Goal: Task Accomplishment & Management: Manage account settings

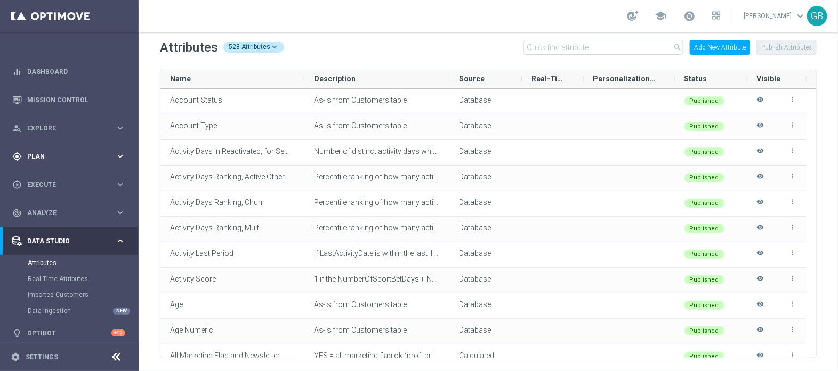
click at [56, 157] on span "Plan" at bounding box center [71, 156] width 88 height 6
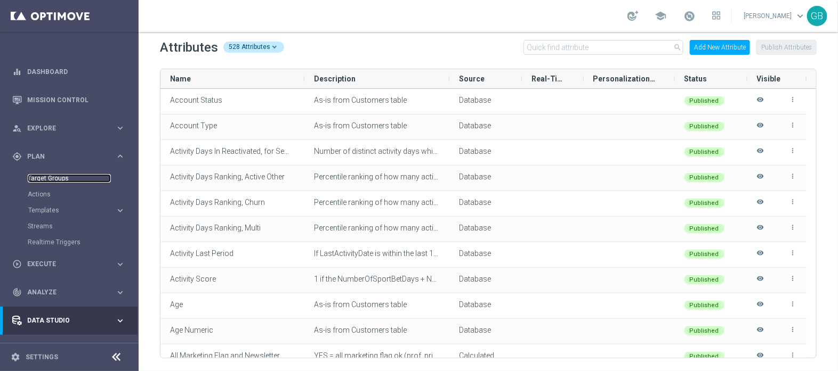
click at [55, 179] on link "Target Groups" at bounding box center [69, 178] width 83 height 9
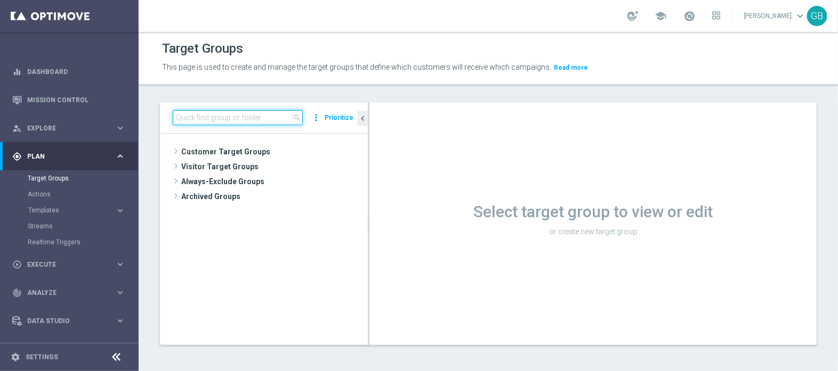
click at [249, 114] on input at bounding box center [238, 117] width 130 height 15
paste input "DEM REGALO LOTT 2507"
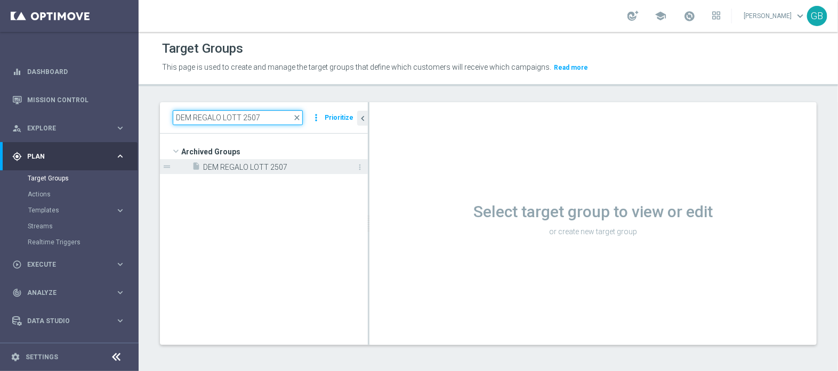
type input "DEM REGALO LOTT 2507"
click at [281, 167] on span "DEM REGALO LOTT 2507" at bounding box center [273, 167] width 141 height 9
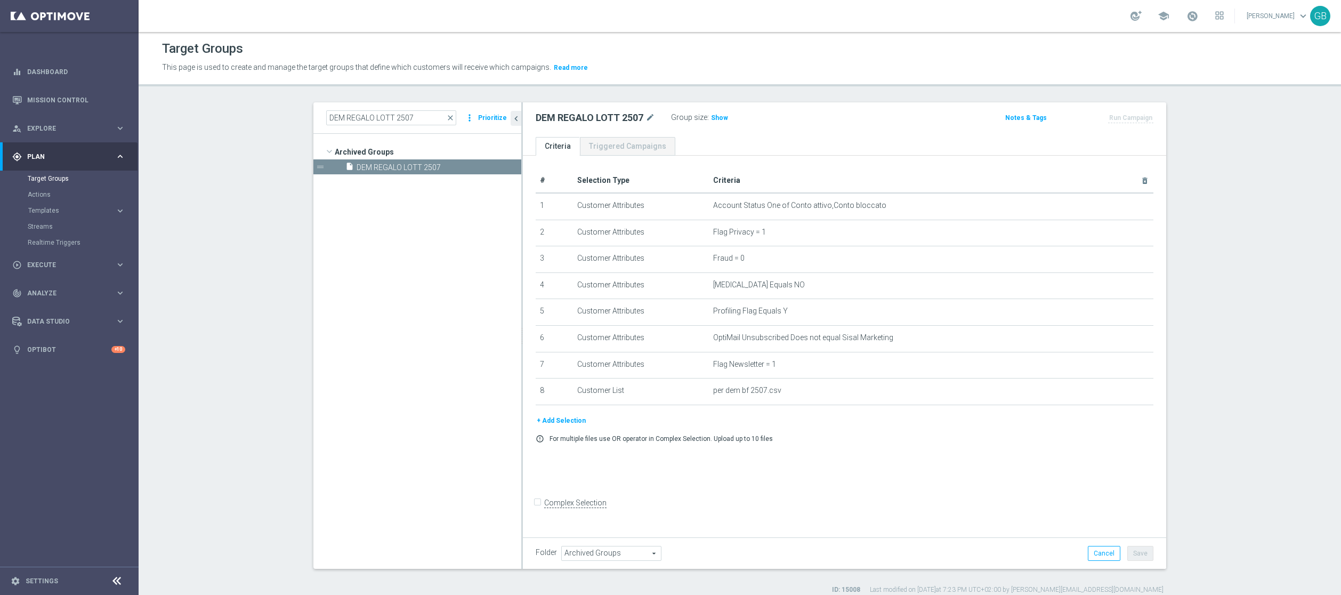
drag, startPoint x: 812, startPoint y: 1, endPoint x: 843, endPoint y: 485, distance: 484.8
click at [837, 371] on div "# Selection Type Criteria delete_forever 1 Customer Attributes Account Status O…" at bounding box center [844, 344] width 643 height 377
click at [446, 119] on span "close" at bounding box center [450, 117] width 9 height 9
click at [352, 118] on input "DEM REGALO LOTT 2507" at bounding box center [391, 117] width 130 height 15
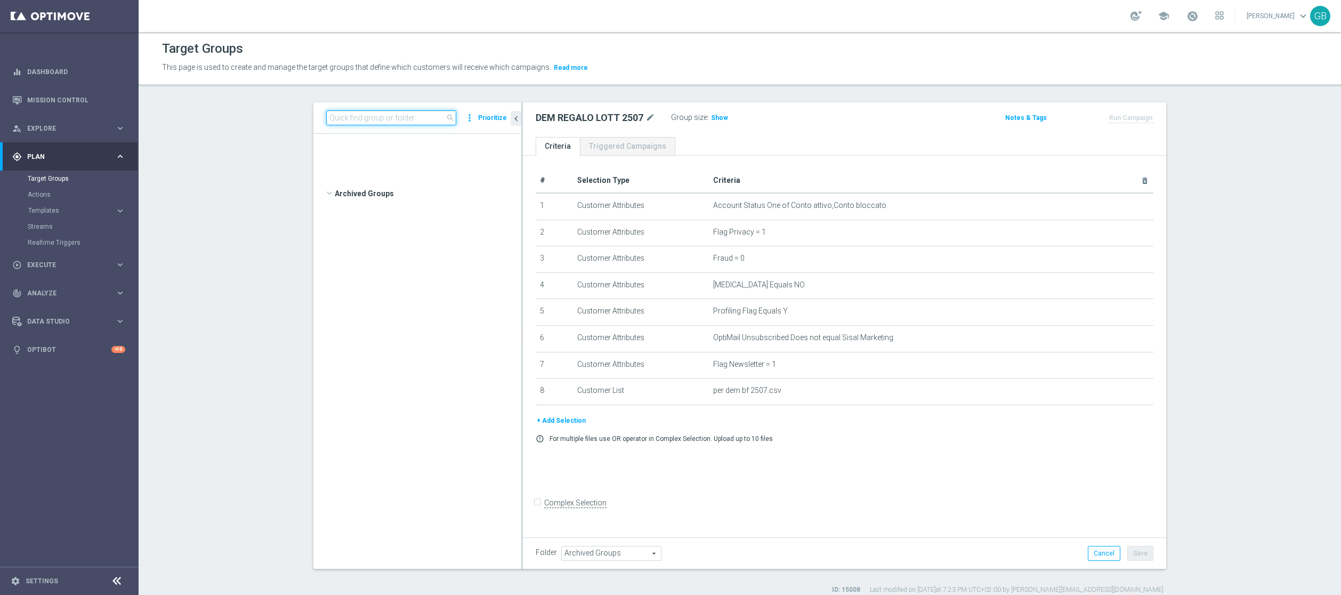
click at [352, 118] on input at bounding box center [391, 117] width 130 height 15
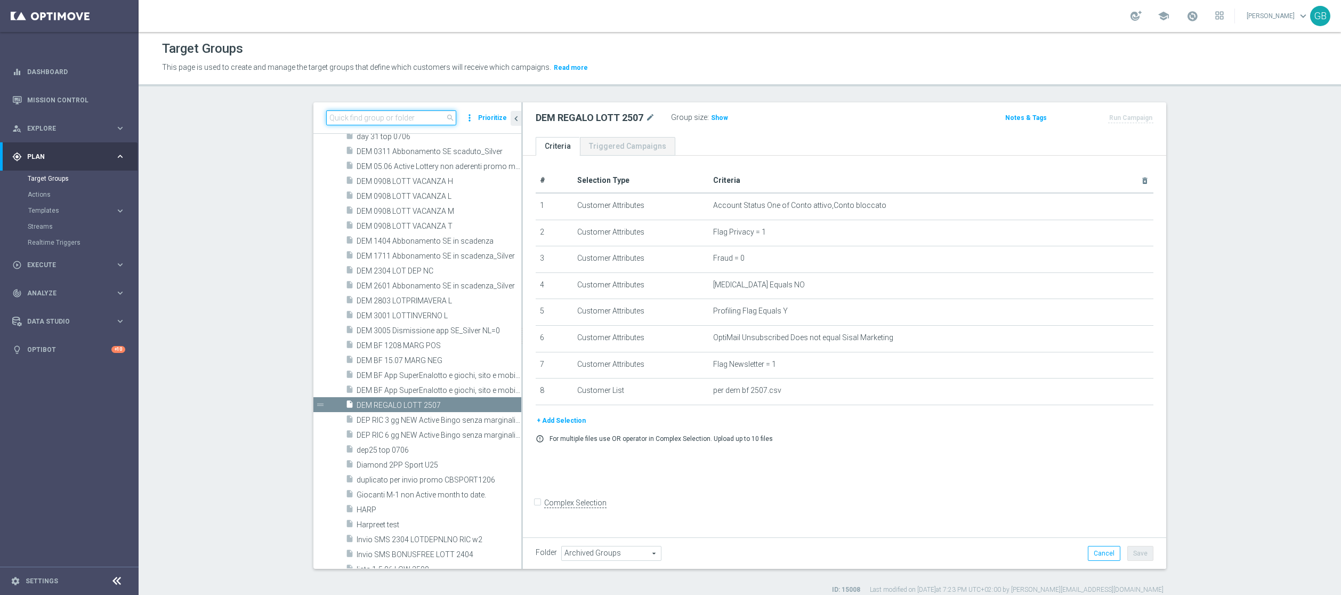
paste input "Active Sport no saldo totali"
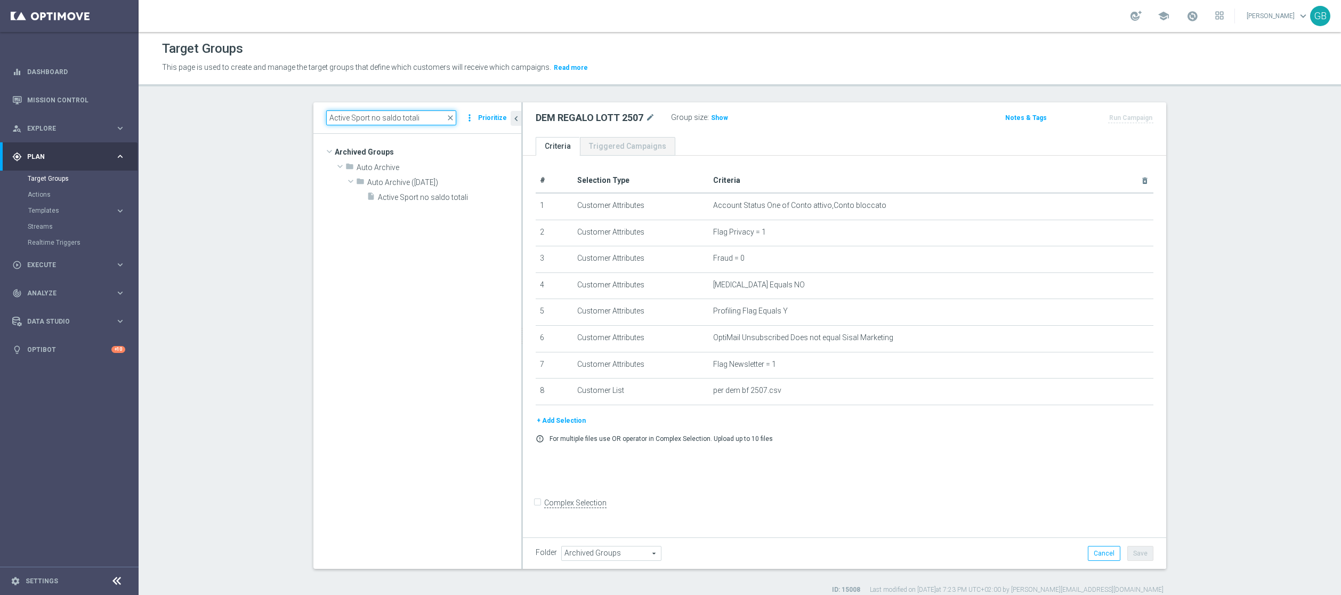
scroll to position [0, 0]
type input "Active Sport no saldo totali"
click at [447, 198] on span "Active Sport no saldo totali" at bounding box center [437, 197] width 119 height 9
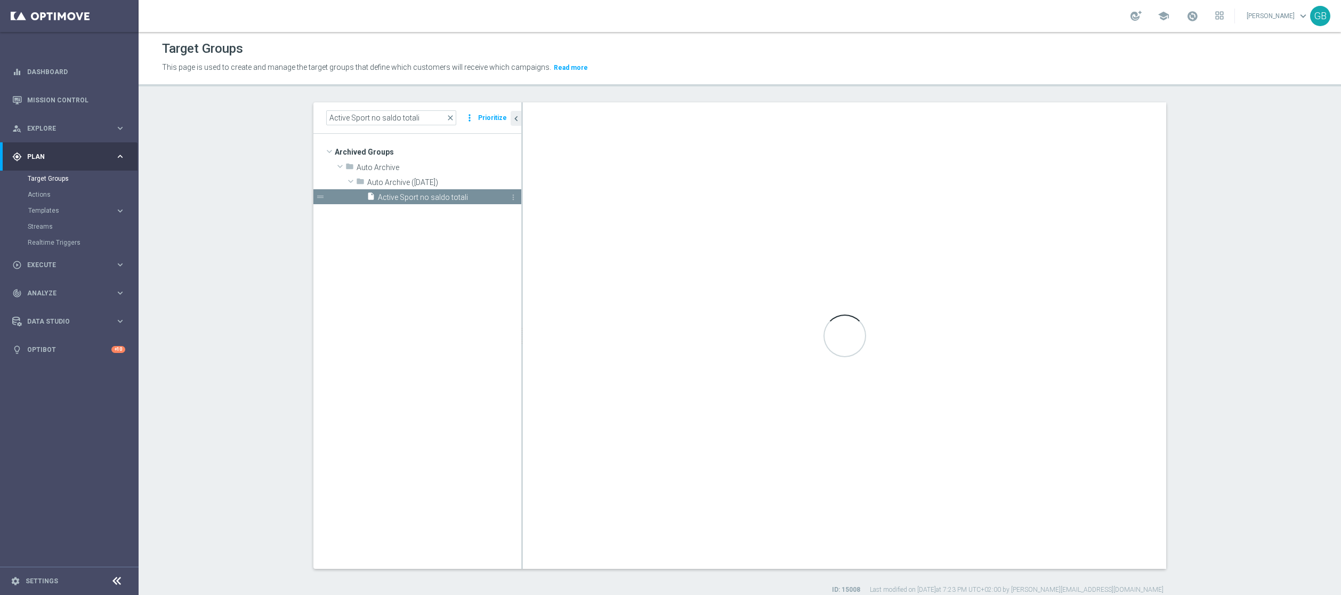
checkbox input "true"
type input "Auto Archive ([DATE])"
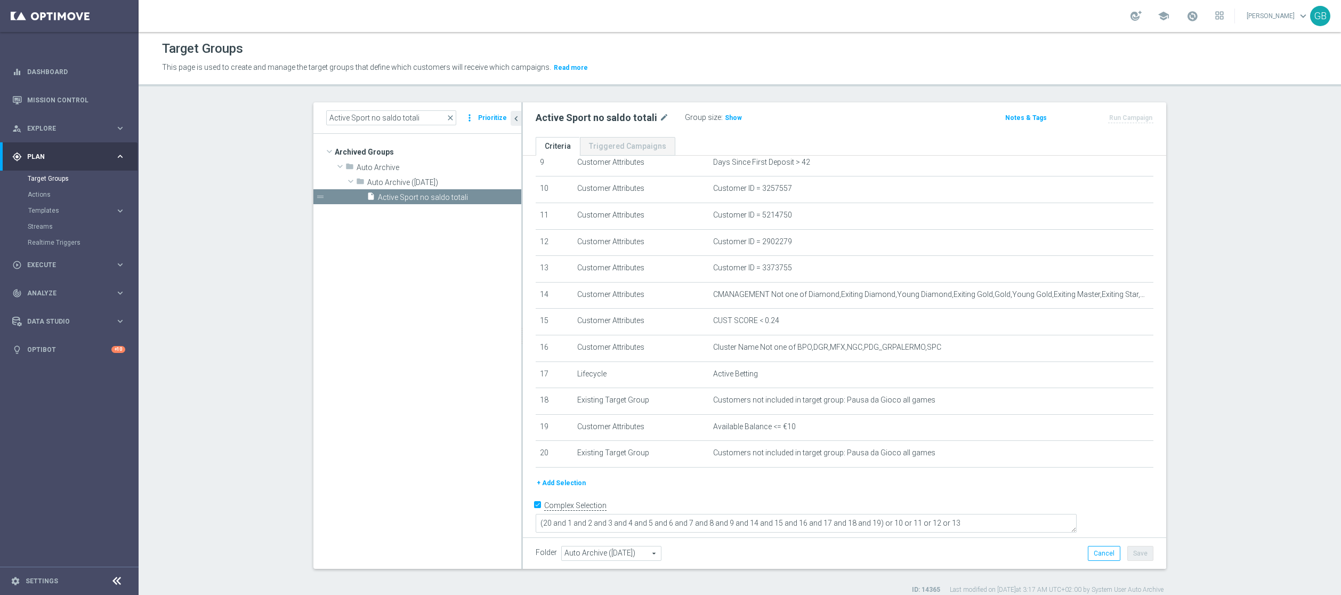
scroll to position [256, 0]
click at [447, 120] on span "close" at bounding box center [450, 117] width 9 height 9
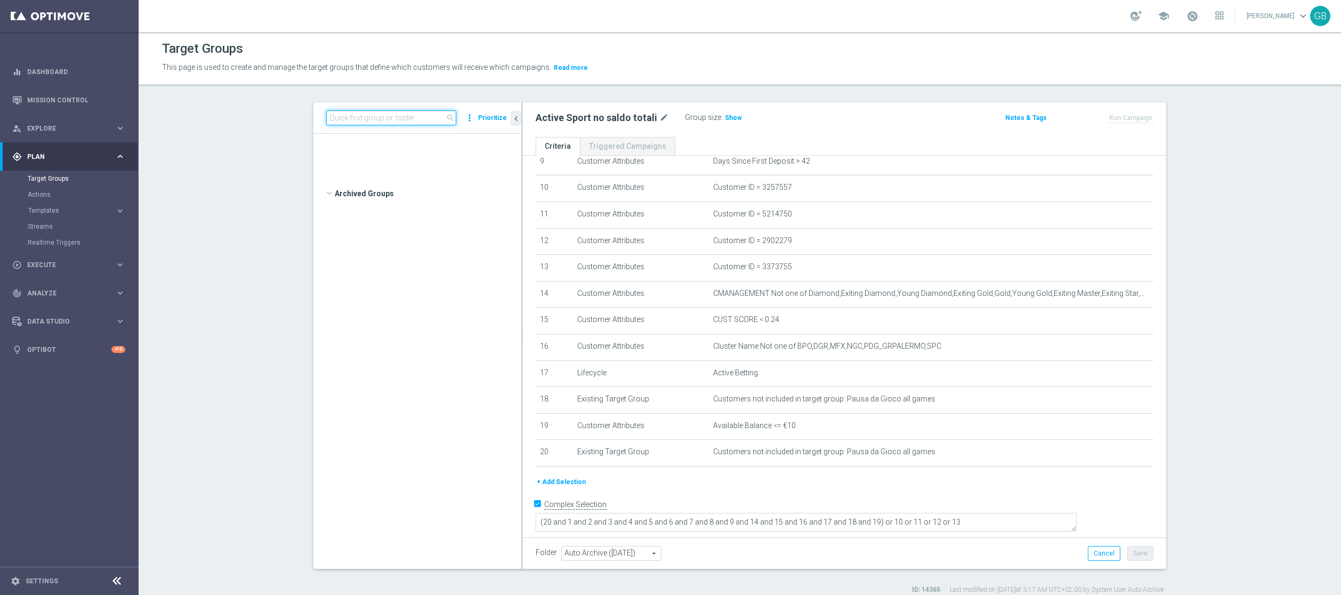
click at [409, 116] on input at bounding box center [391, 117] width 130 height 15
paste input "PREFERENCE [PERSON_NAME] - PREFERENCE POKER/SKILL 27.03"
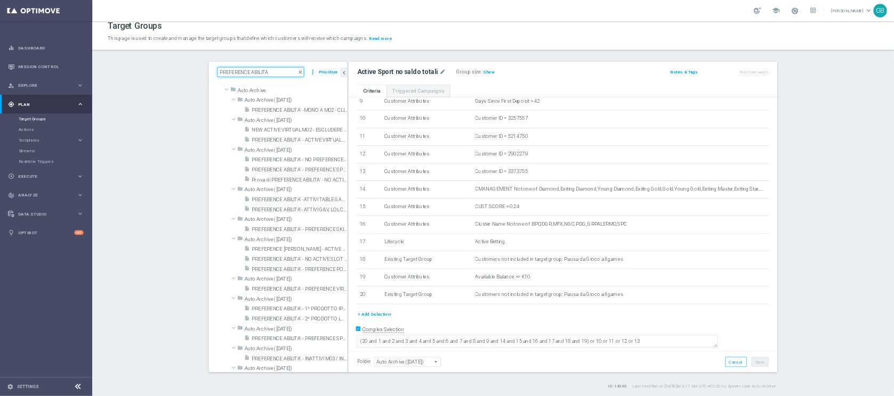
scroll to position [256, 0]
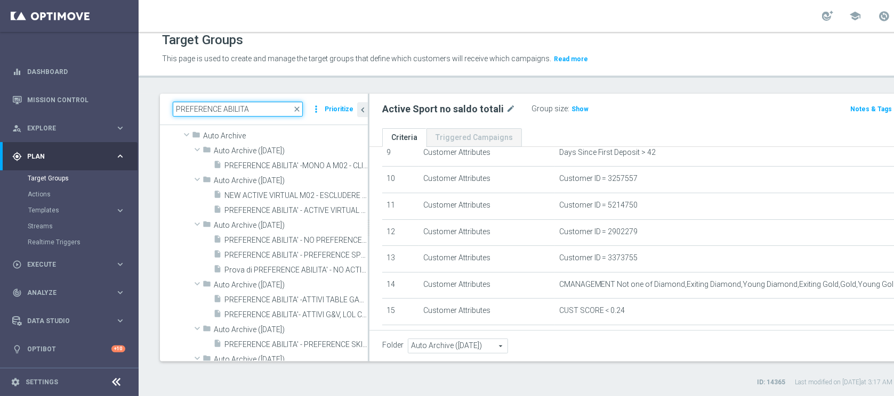
type input "PREFERENCE ABILITA"
drag, startPoint x: 1305, startPoint y: 0, endPoint x: 358, endPoint y: 386, distance: 1022.9
click at [358, 371] on div "ID: 14365 Last modified on [DATE] 3:17 AM UTC+02:00 by System User Auto Archive" at bounding box center [584, 383] width 848 height 10
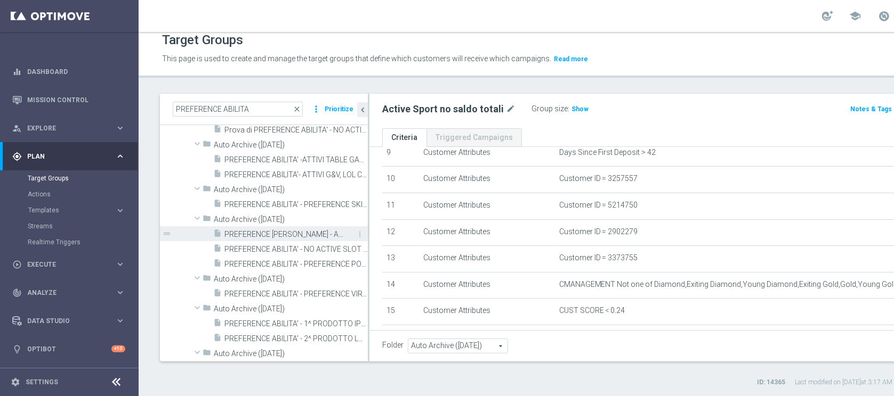
scroll to position [316, 0]
click at [281, 265] on span "PREFERENCE ABILITA' - PREFERENCE POKER E SKILL - CALO RACCOLTA POKER/SKILL M02 …" at bounding box center [283, 263] width 119 height 9
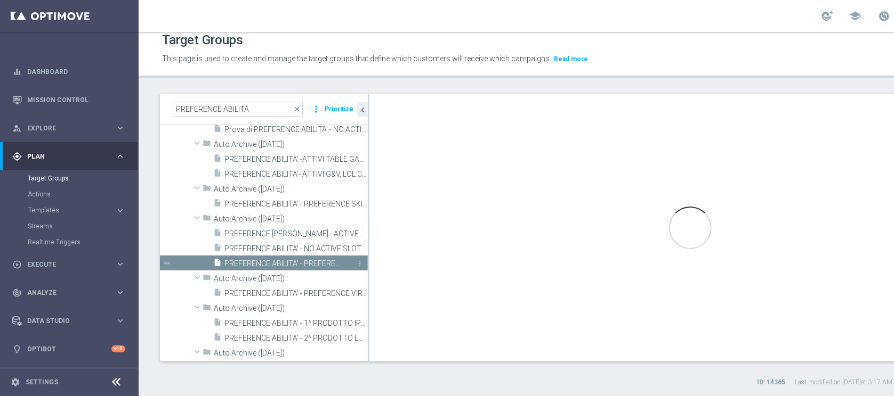
type input "Auto Archive ([DATE])"
type textarea "(1 and 2 and 3 and 4 and 5 and 6 and 7 and 8 and 9 and 10 and 11 and 13 and 14 …"
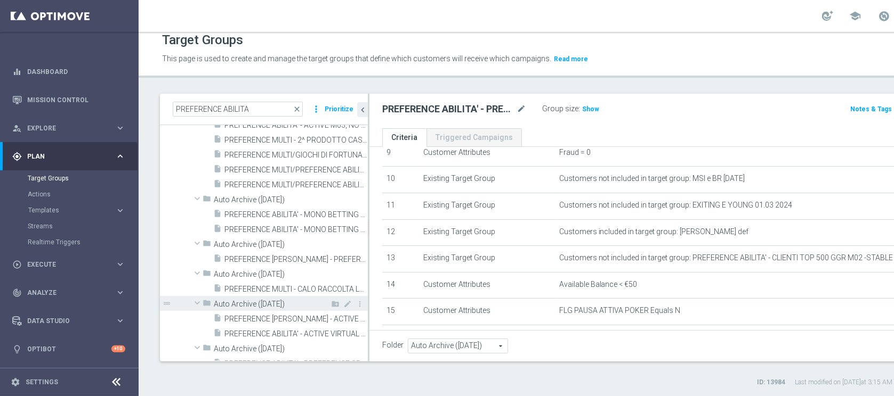
scroll to position [861, 0]
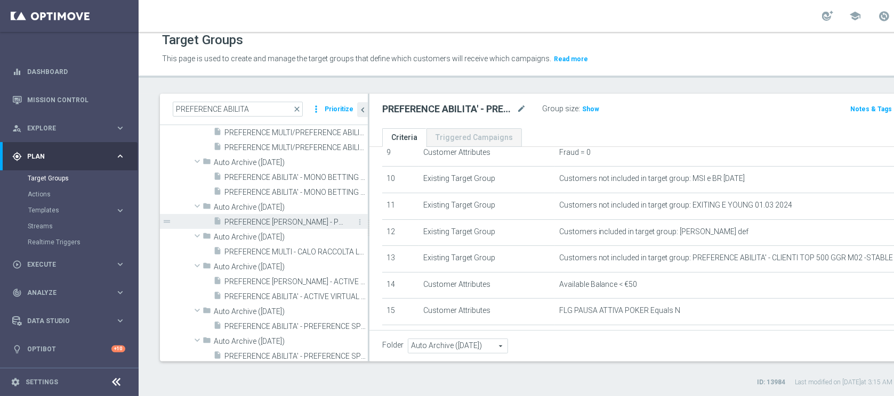
click at [310, 224] on span "PREFERENCE [PERSON_NAME] - PREFERENCE POKER/SKILL 27.03" at bounding box center [283, 222] width 119 height 9
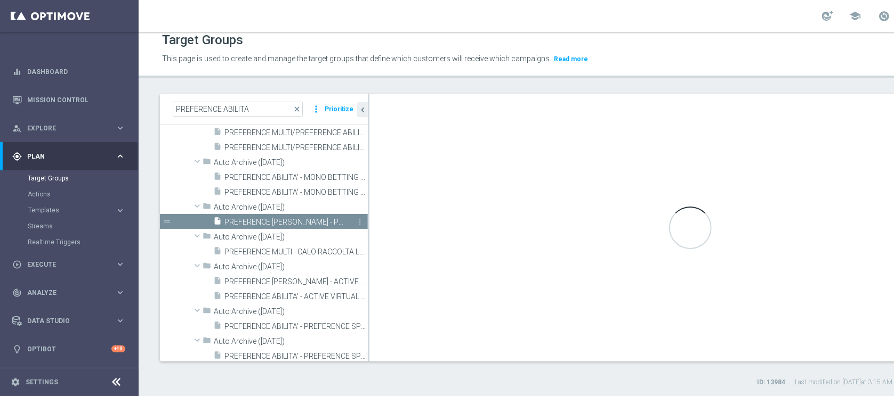
type input "Auto Archive ([DATE])"
type textarea "(1 and 2 and 3 and 4 and 5 and 6 and 7 and 8 and 9 and 11 and 12 and 13 and 14 …"
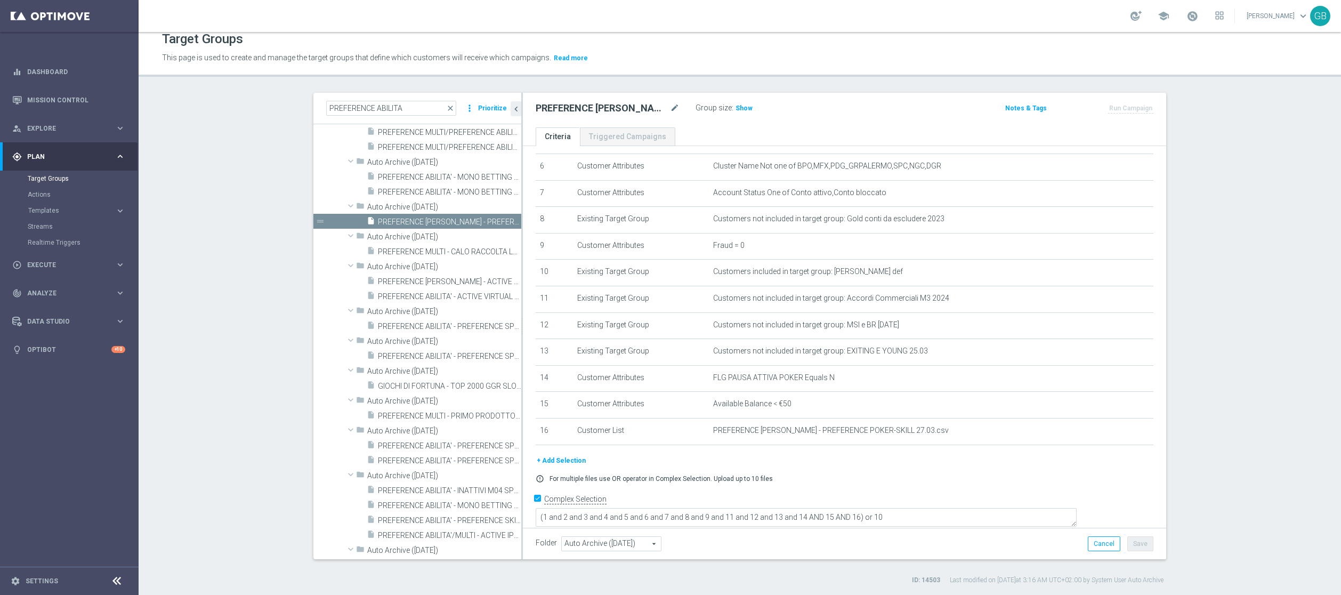
scroll to position [169, 0]
drag, startPoint x: 815, startPoint y: 11, endPoint x: 231, endPoint y: 351, distance: 675.5
click at [231, 351] on section "PREFERENCE ABILITA close more_vert Prioritize Archived Groups create_new_folder" at bounding box center [740, 339] width 1202 height 492
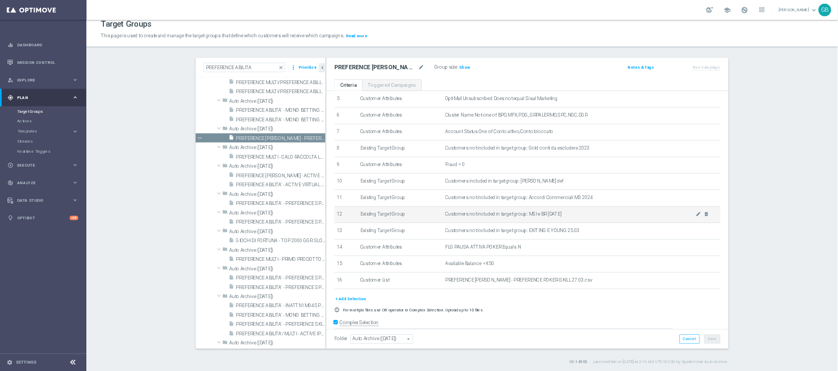
scroll to position [147, 0]
click at [446, 108] on span "close" at bounding box center [450, 108] width 9 height 9
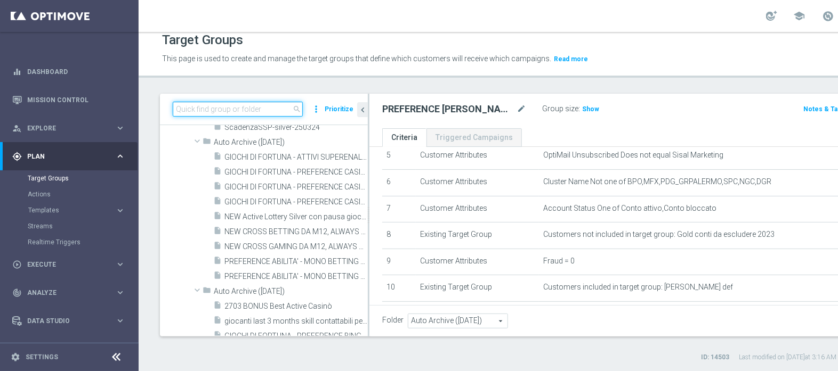
drag, startPoint x: 932, startPoint y: 1, endPoint x: 228, endPoint y: 104, distance: 711.9
click at [228, 104] on input at bounding box center [238, 109] width 130 height 15
paste input "BONUS FREE 20 EURO - SPENDIBILE TUTTI I GIOCHI - LEG MIN 2 QUOTA 2"
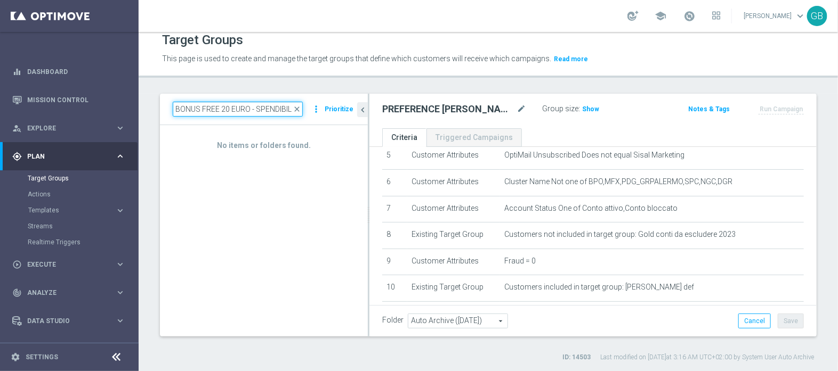
scroll to position [0, 0]
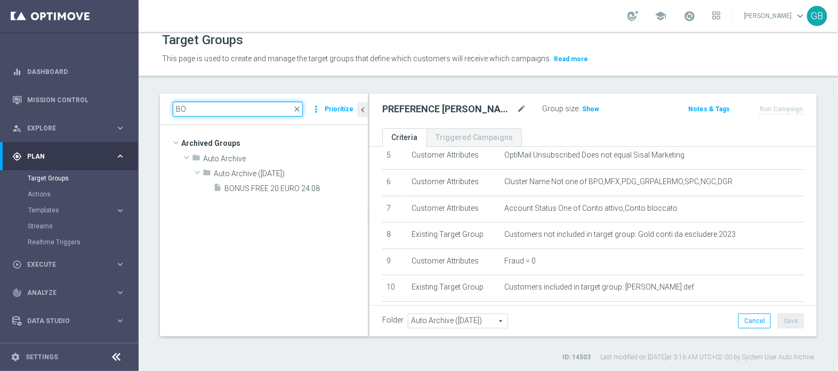
type input "B"
paste input "BONUS FREE 20 EURO - SPENDIBILE TUTTI I GIOCHI - LEG MIN 2 QUOTA 2"
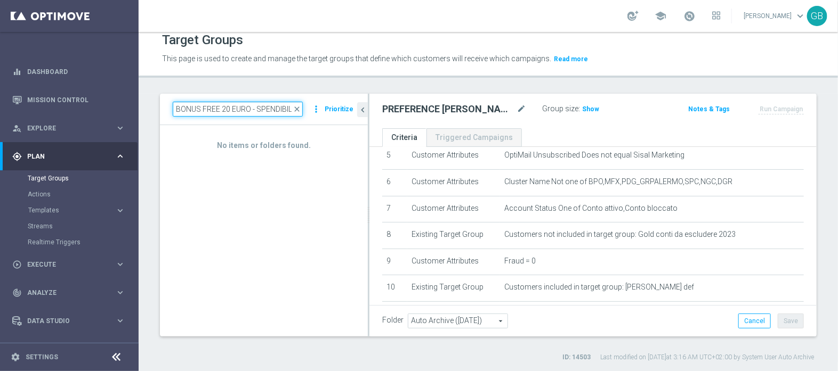
click at [232, 106] on input "BONUS FREE 20 EURO - SPENDIBILE TUTTI I GIOCHI - LEG MIN 2 QUOTA 2" at bounding box center [238, 109] width 130 height 15
paste input "INATTIVI DI M05 - NON CONTATTABILI - NON APPLICARE REGOLE 13.05"
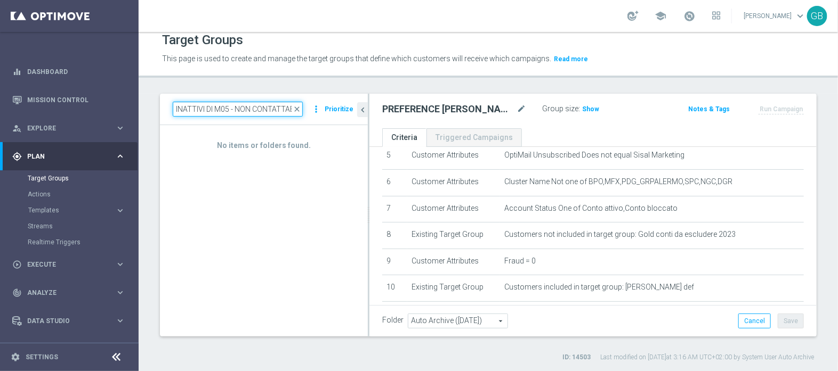
scroll to position [0, 119]
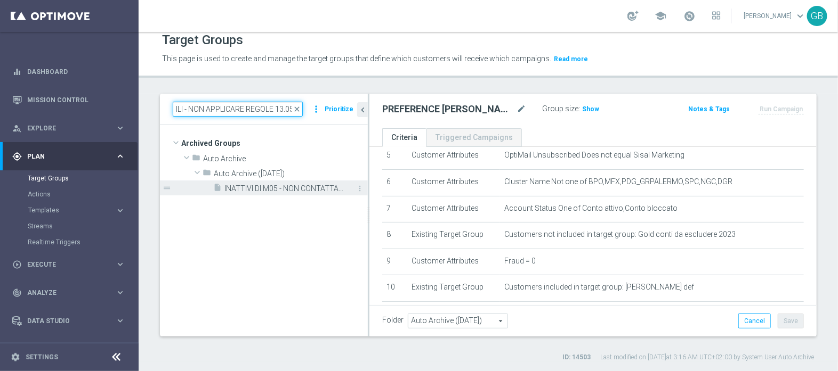
type input "INATTIVI DI M05 - NON CONTATTABILI - NON APPLICARE REGOLE 13.05"
click at [293, 190] on span "INATTIVI DI M05 - NON CONTATTABILI - NON APPLICARE REGOLE 13.05" at bounding box center [283, 188] width 119 height 9
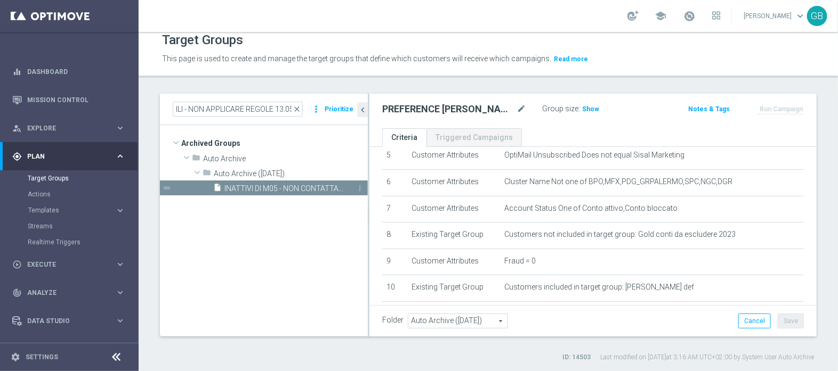
scroll to position [0, 0]
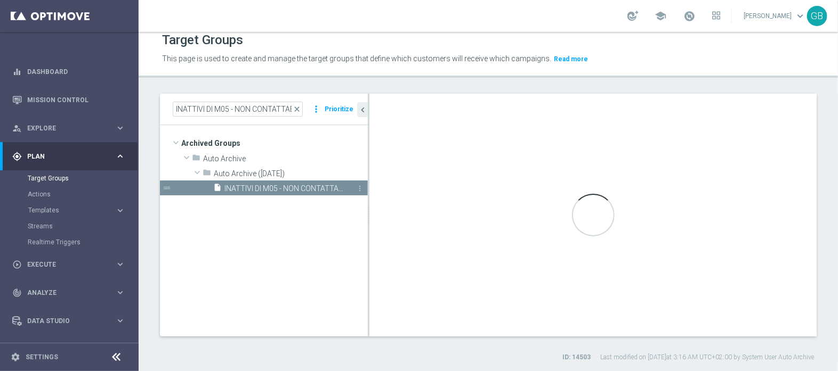
type input "Auto Archive ([DATE])"
type textarea "(1 and 2 and 3 and 8 and 5 and 6 AND 7) or 4"
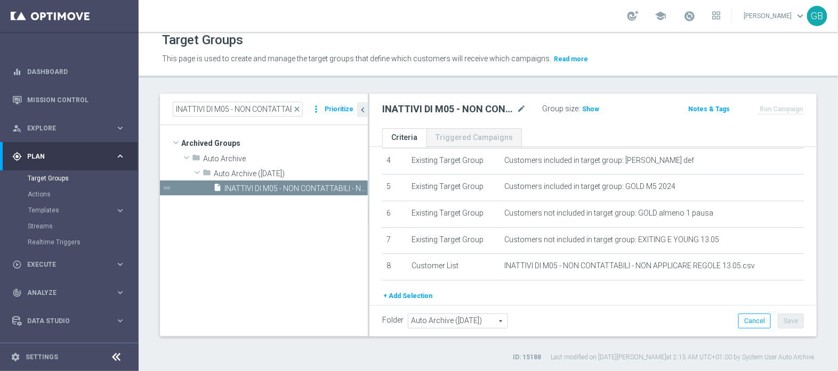
scroll to position [114, 0]
click at [54, 175] on link "Target Groups" at bounding box center [69, 178] width 83 height 9
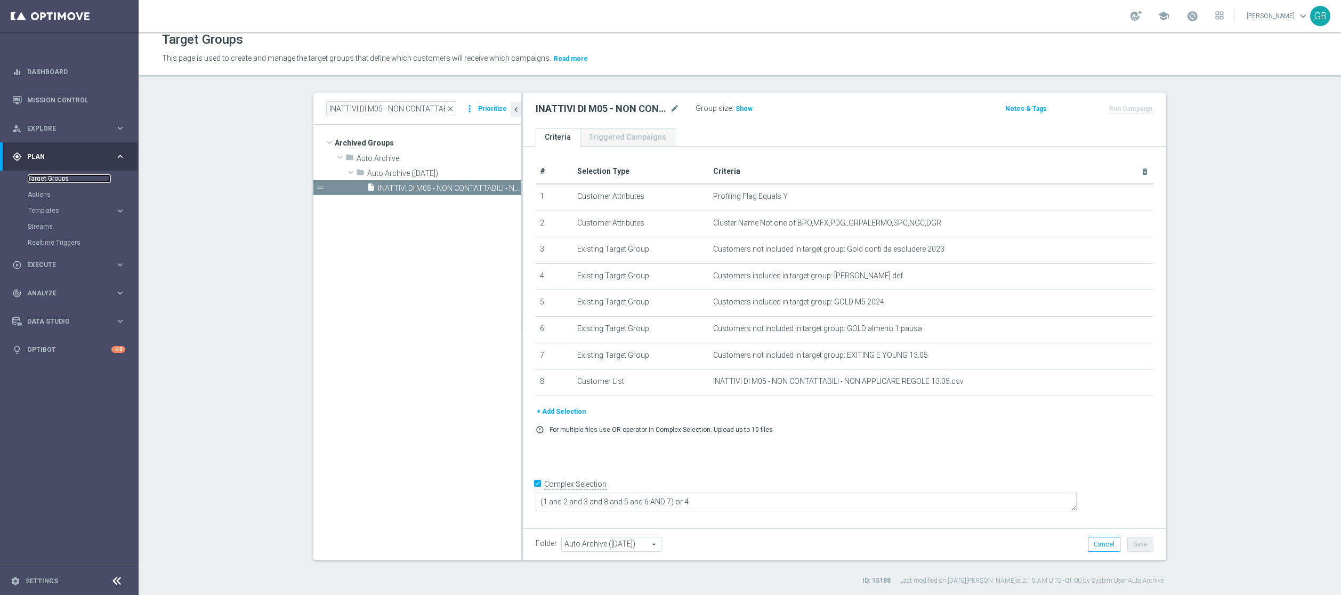
scroll to position [0, 0]
drag, startPoint x: 771, startPoint y: 1, endPoint x: 282, endPoint y: 411, distance: 638.4
click at [282, 371] on section "INATTIVI DI M05 - NON CONTATTABILI - NON APPLICARE REGOLE 13.05 close more_vert…" at bounding box center [740, 339] width 1202 height 492
click at [402, 106] on input "INATTIVI DI M05 - NON CONTATTABILI - NON APPLICARE REGOLE 13.05" at bounding box center [391, 108] width 130 height 15
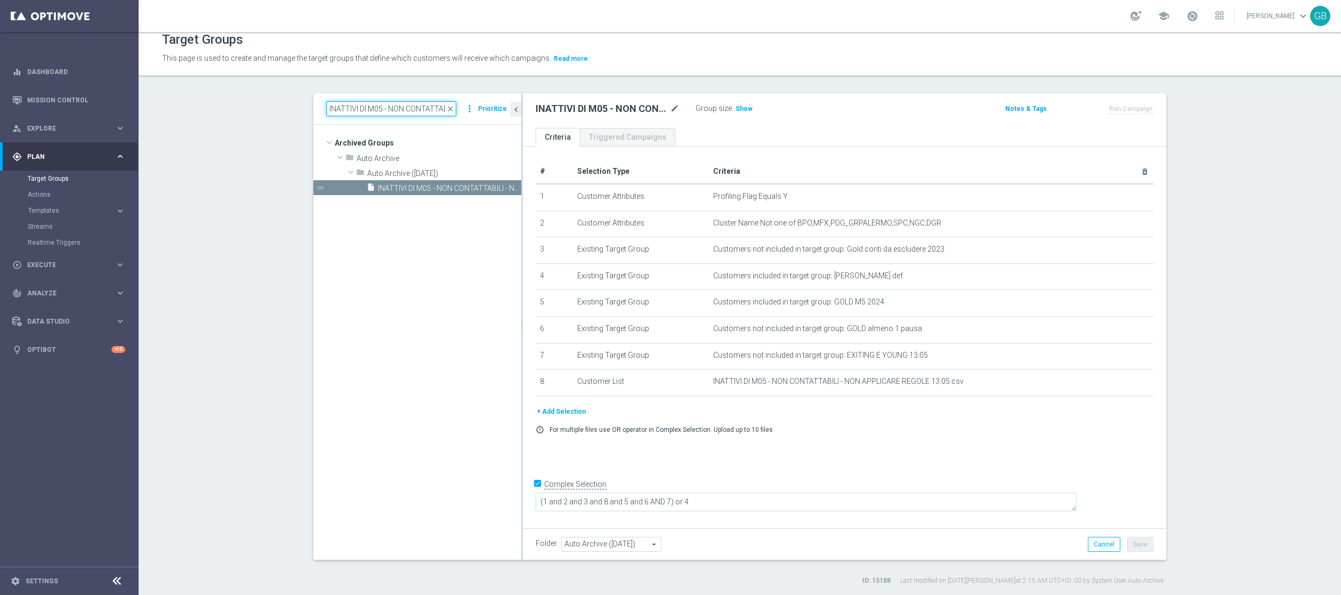
click at [402, 106] on input "INATTIVI DI M05 - NON CONTATTABILI - NON APPLICARE REGOLE 13.05" at bounding box center [391, 108] width 130 height 15
paste input "NEW Active Lottery HIGH con marginalità>0_flag NL"
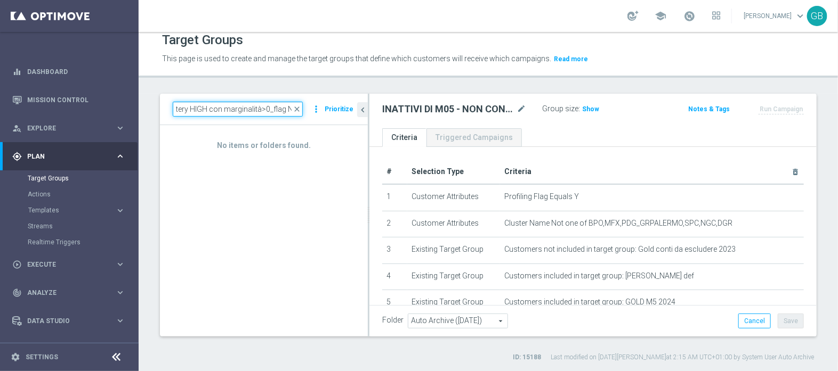
scroll to position [0, 51]
drag, startPoint x: 1256, startPoint y: 1, endPoint x: 291, endPoint y: 109, distance: 971.5
click at [292, 109] on input "NEW Active Lottery HIGH con marginalità>0_flag NL" at bounding box center [238, 109] width 130 height 15
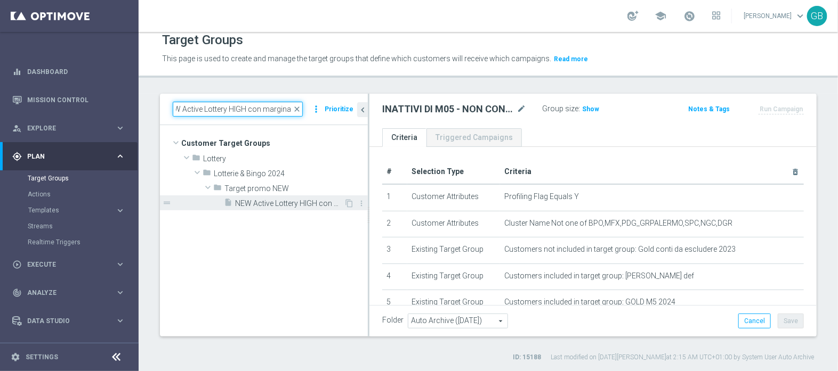
type input "NEW Active Lottery HIGH con marginalit"
click at [292, 206] on span "NEW Active Lottery HIGH con marginalità>0_flag NL" at bounding box center [289, 203] width 109 height 9
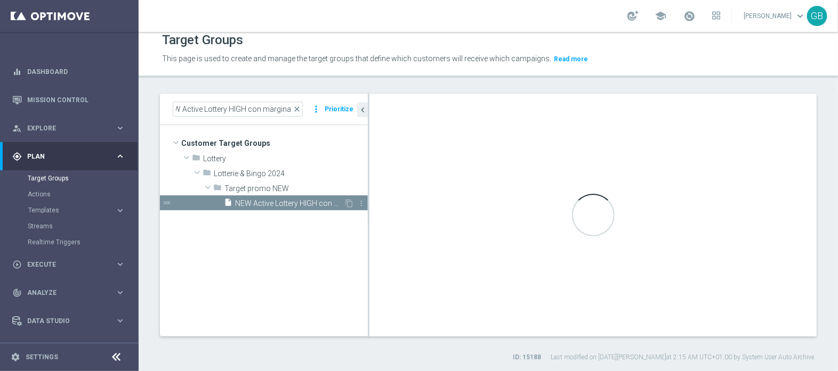
scroll to position [0, 0]
type input "Target promo NEW"
type textarea "((1 and 2 and 3 and 4 and 5 and 6 and 7 and 8 and 9 and 10 and 13 and 14 and 16…"
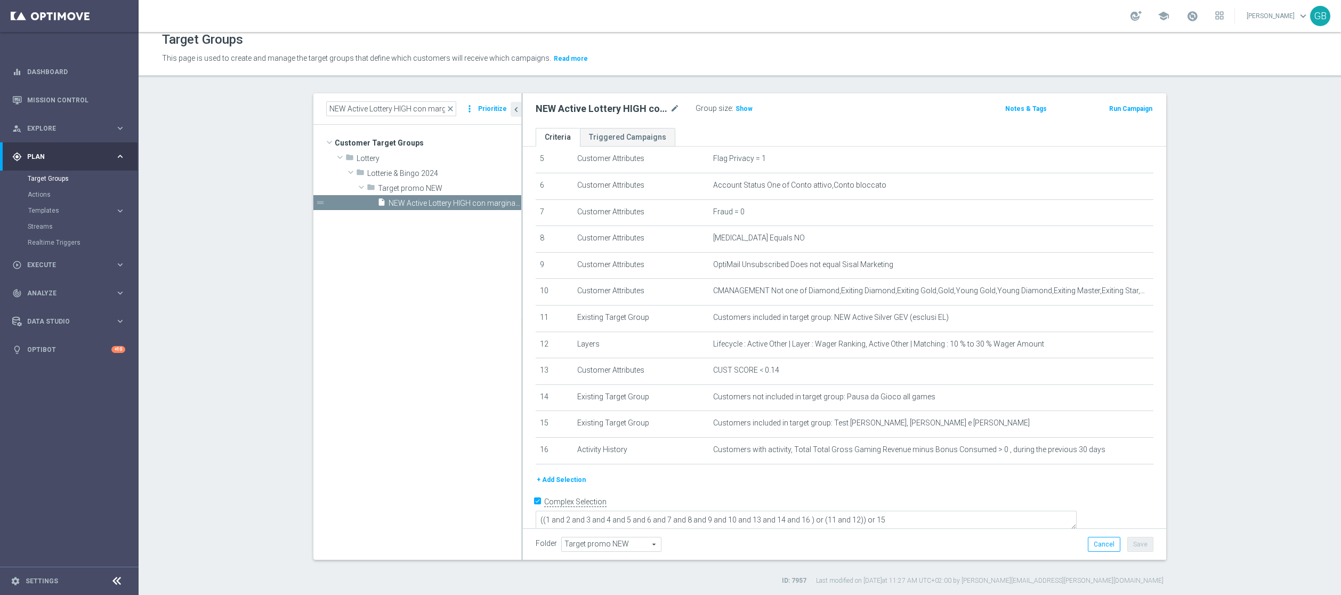
scroll to position [143, 0]
drag, startPoint x: 727, startPoint y: 9, endPoint x: 833, endPoint y: 570, distance: 571.0
click at [833, 371] on div "NEW Active Lottery HIGH con marginalit close more_vert Prioritize Customer Targ…" at bounding box center [739, 339] width 895 height 492
click at [446, 110] on span "close" at bounding box center [450, 108] width 9 height 9
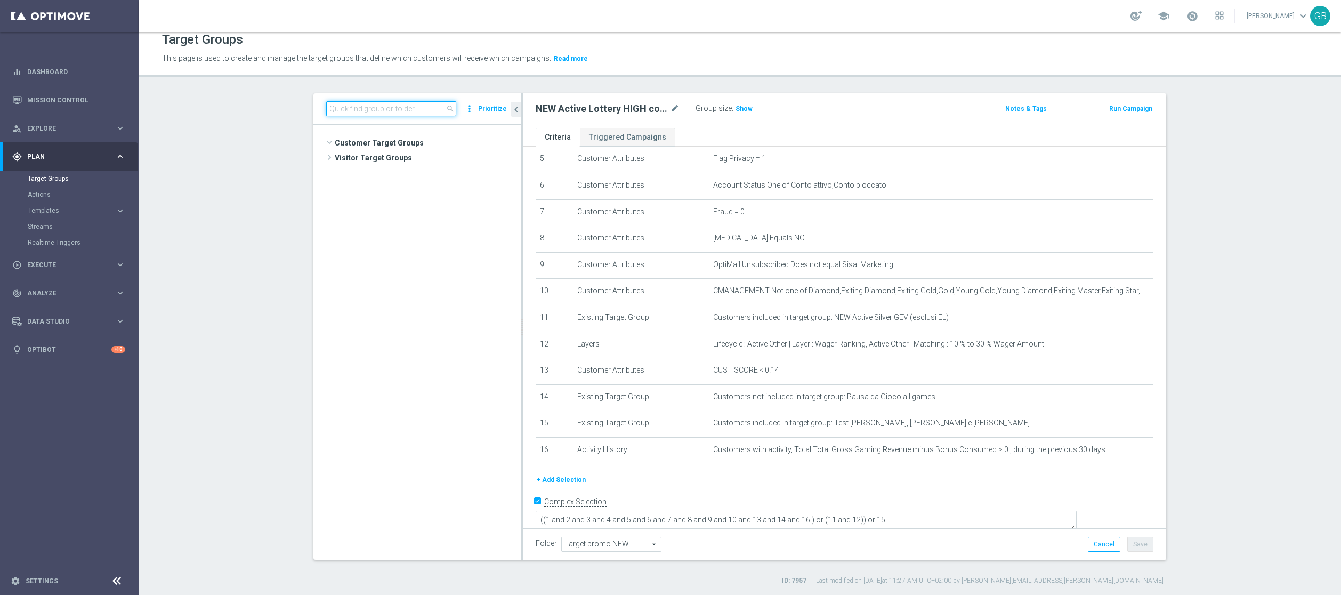
click at [352, 112] on input at bounding box center [391, 108] width 130 height 15
paste input "09.07 BF 2€ TOP+HIGH NO GEV 14GG"
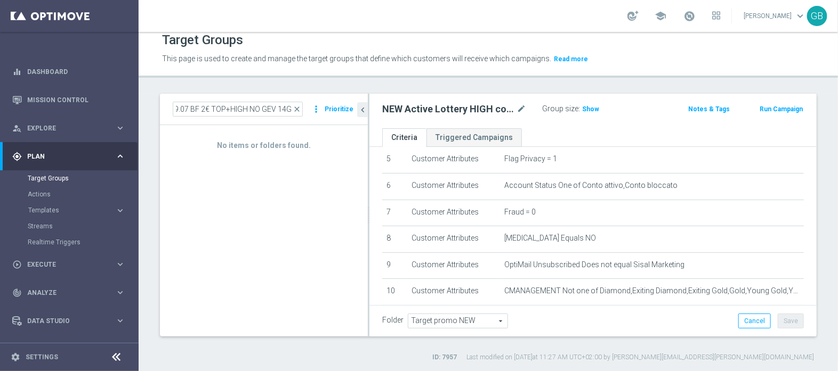
drag, startPoint x: 780, startPoint y: 20, endPoint x: 266, endPoint y: 204, distance: 545.4
click at [266, 204] on div "No items or folders found." at bounding box center [264, 230] width 208 height 211
click at [288, 107] on input "09.07 BF 2€ TOP+HIGH NO GEV 14GG" at bounding box center [238, 109] width 130 height 15
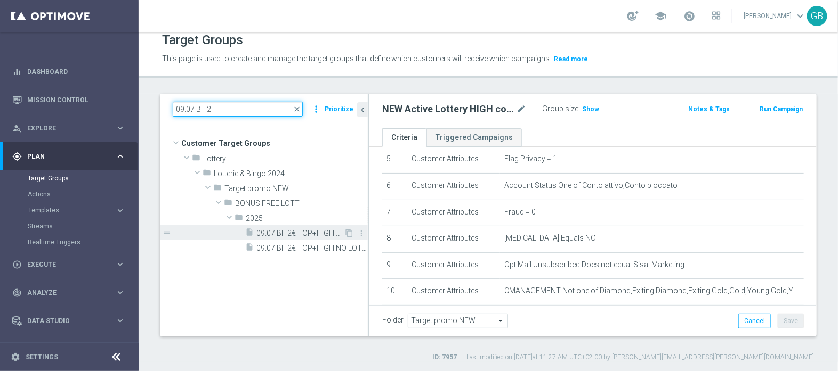
type input "09.07 BF 2"
click at [309, 232] on span "09.07 BF 2€ TOP+HIGH NO GEV 14GG" at bounding box center [299, 233] width 87 height 9
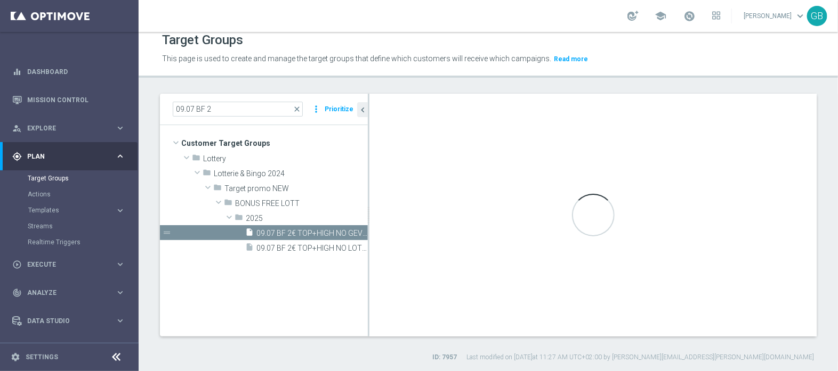
type input "2025"
type textarea "((1 and 2 and 3 and 4 and 5 and 6 and 7 and 8 and 9 and 10 and 13 and 14 and 15…"
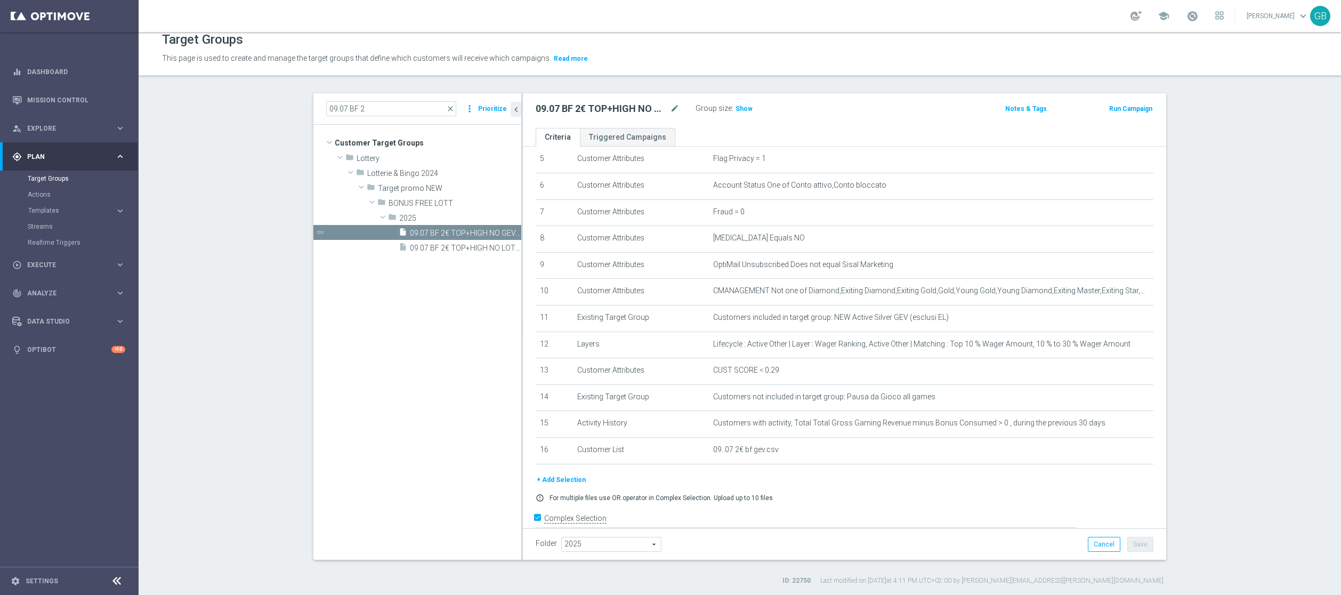
scroll to position [143, 0]
drag, startPoint x: 774, startPoint y: 12, endPoint x: 186, endPoint y: 408, distance: 708.9
click at [186, 371] on section "09.07 BF 2 close more_vert Prioritize Customer Target Groups library_add create…" at bounding box center [740, 339] width 1202 height 492
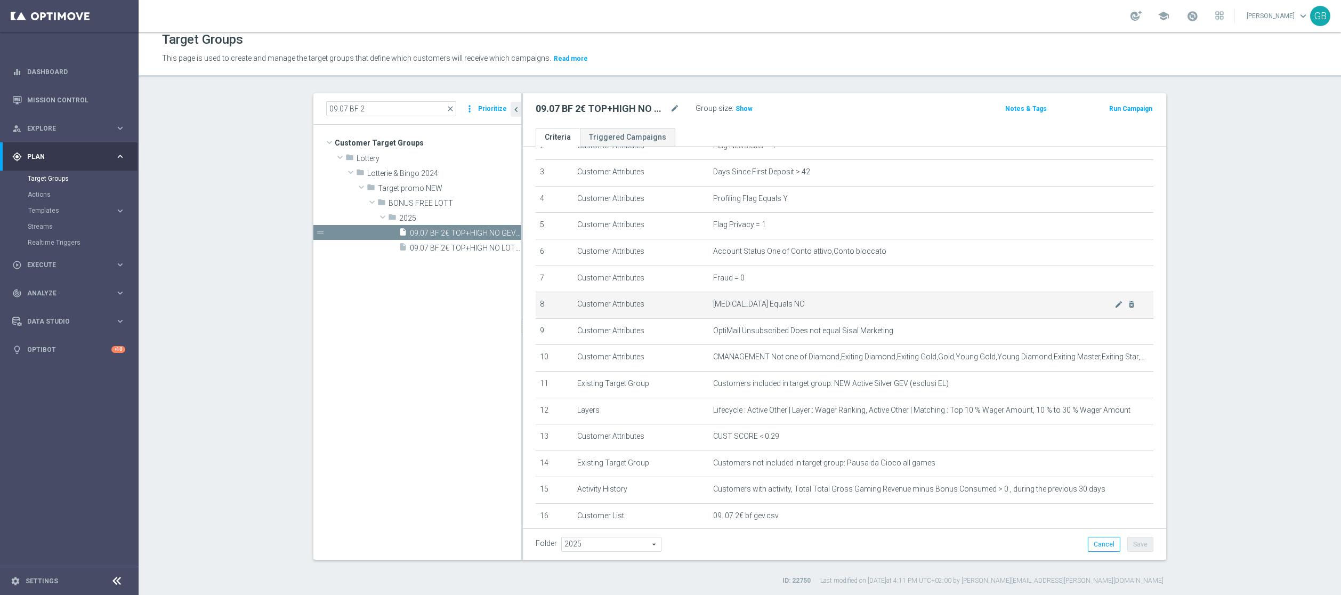
scroll to position [169, 0]
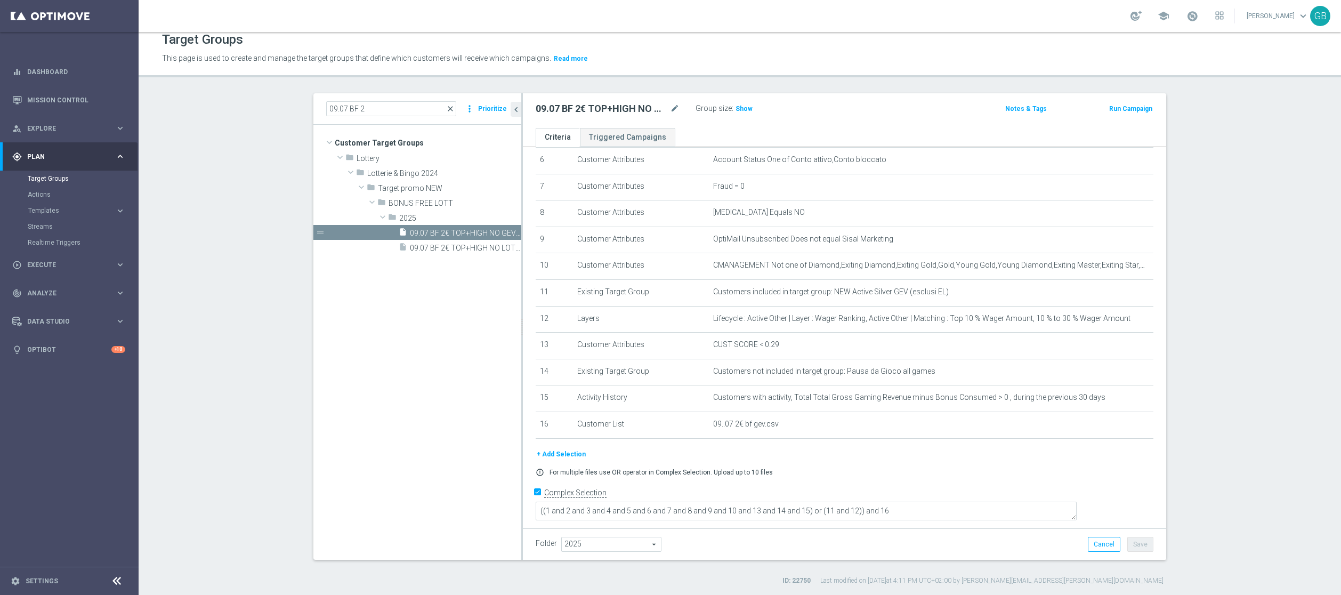
click at [446, 110] on span "close" at bounding box center [450, 108] width 9 height 9
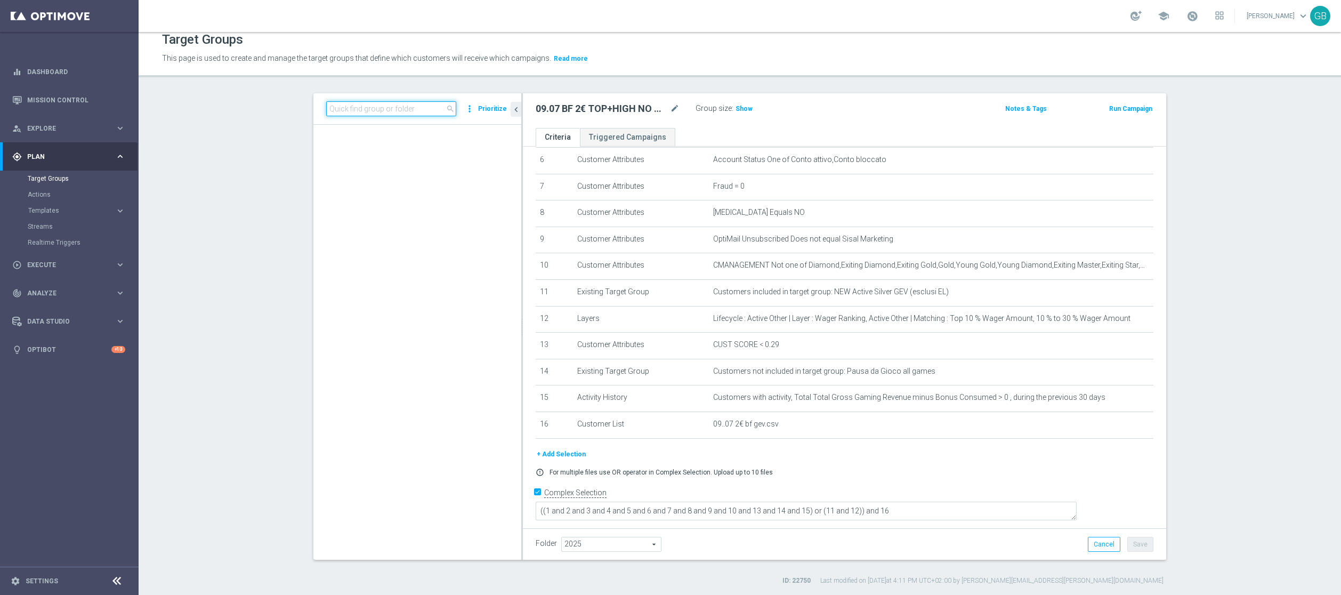
click at [419, 107] on input at bounding box center [391, 108] width 130 height 15
paste input "NEW Active Lottery HIGH con marginalità>0_flag NL"
type input "NEW Active Lottery HIGH con marginalit"
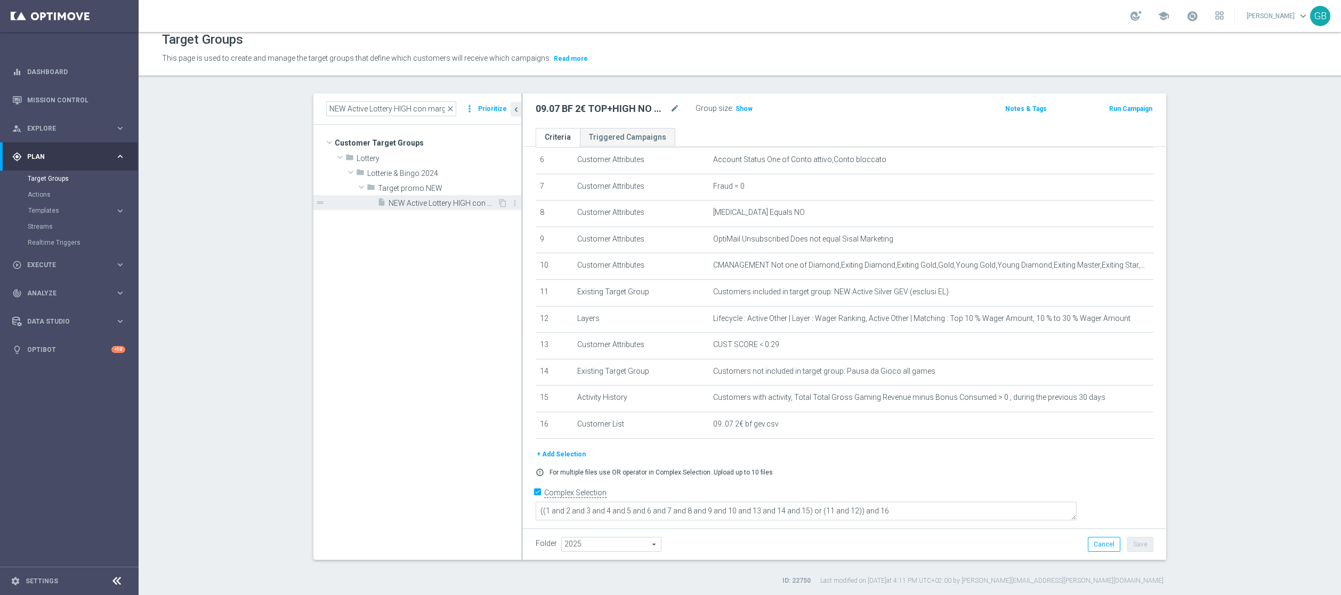
click at [434, 202] on span "NEW Active Lottery HIGH con marginalità>0_flag NL" at bounding box center [442, 203] width 109 height 9
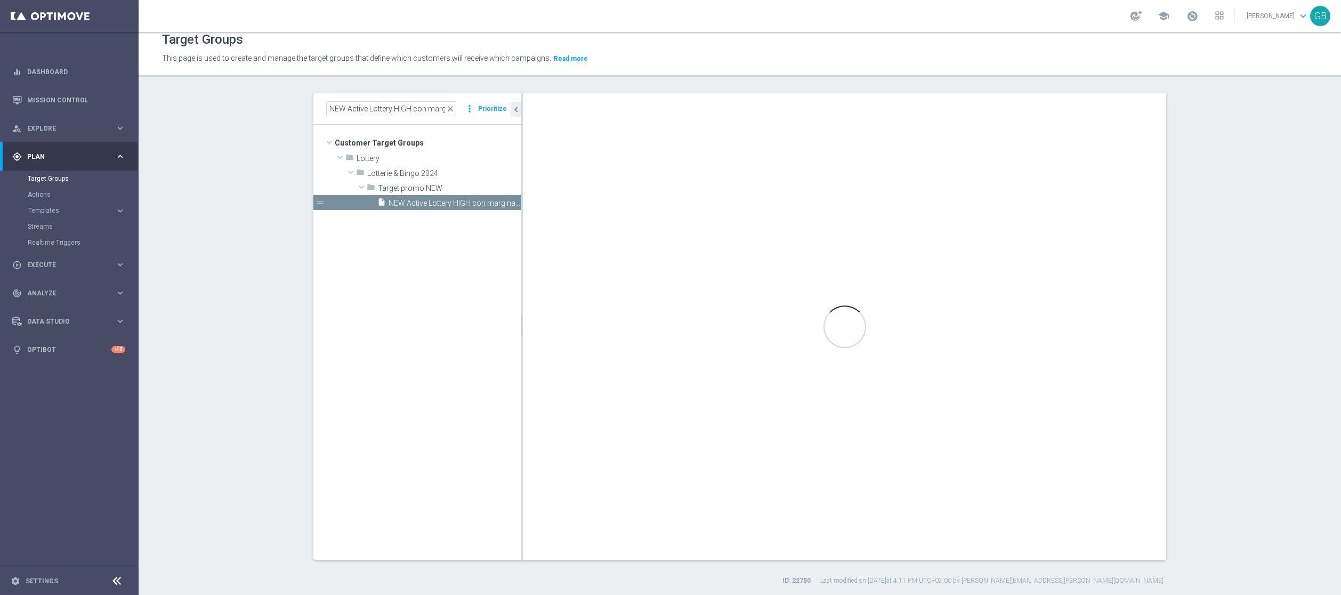
type input "Target promo NEW"
type textarea "((1 and 2 and 3 and 4 and 5 and 6 and 7 and 8 and 9 and 10 and 13 and 14 and 16…"
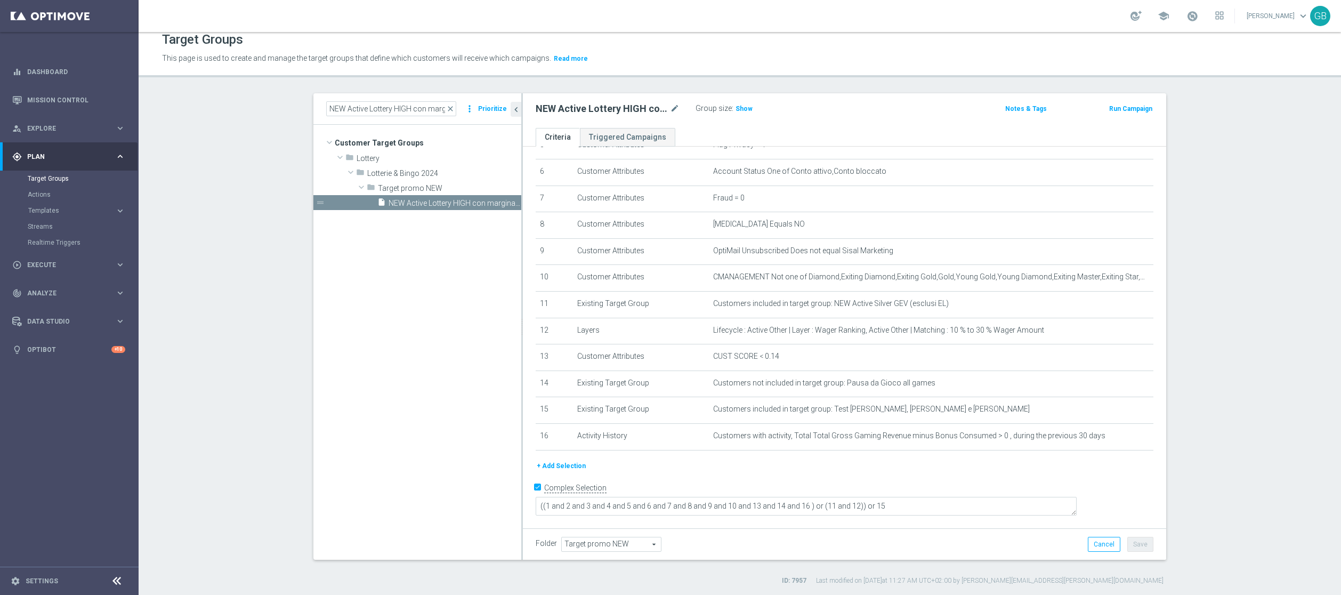
scroll to position [152, 0]
click at [446, 110] on span "close" at bounding box center [450, 108] width 9 height 9
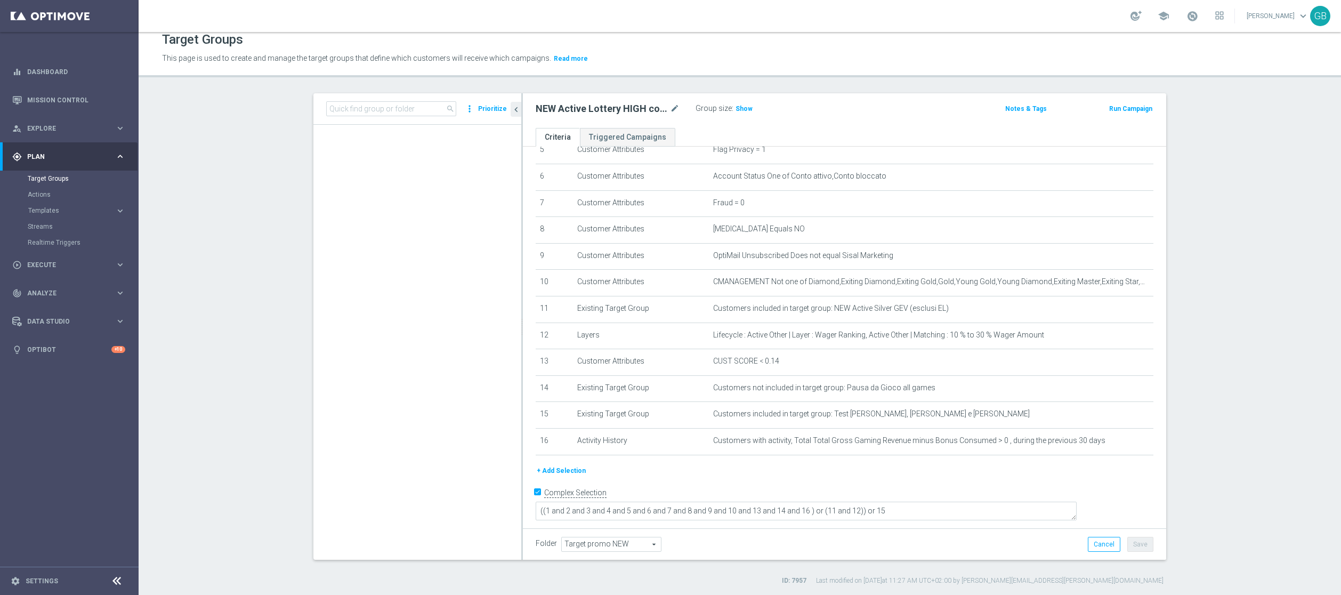
scroll to position [22628, 0]
click at [393, 110] on input at bounding box center [391, 108] width 130 height 15
paste input "CLIENTI CON PROIEZIONE SP TRA 2000 E 3000 M06/M07 - 1^ PRODOTTO BETTING - CONTA…"
type input "CLIENTI CON PROIEZIONE SP TRA 2000 E 3000 M06/M07 - 1^ PRODOTTO BETTING - CONTA…"
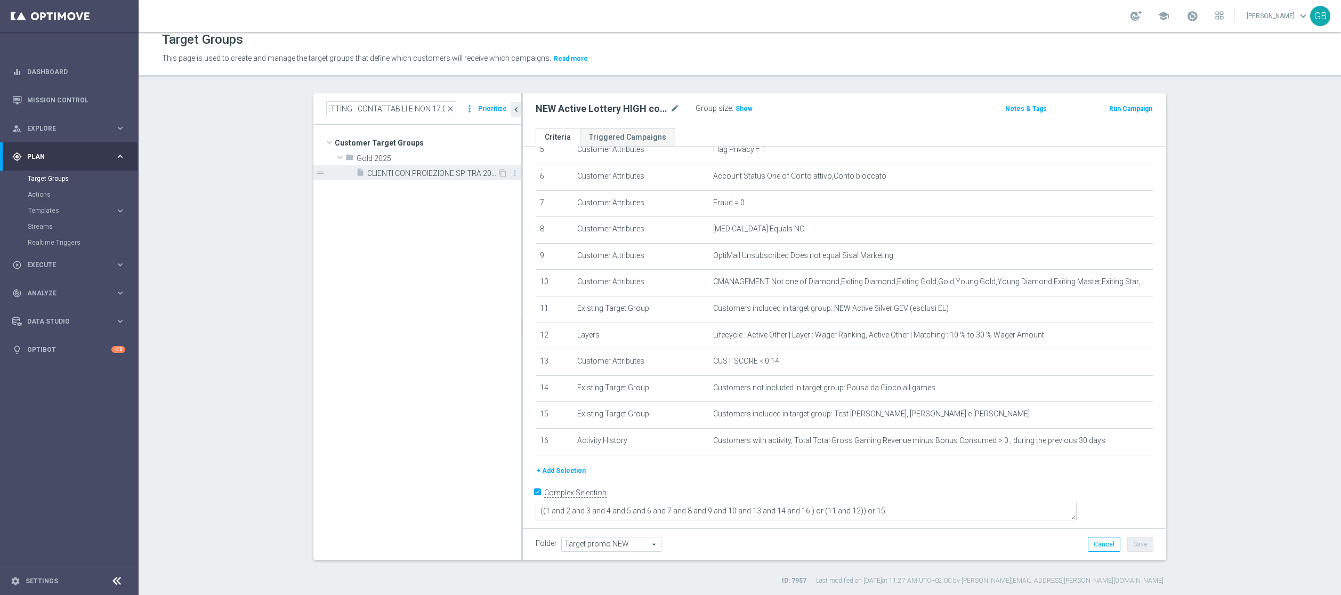
click at [409, 172] on span "CLIENTI CON PROIEZIONE SP TRA 2000 E 3000 M06/M07 - 1^ PRODOTTO BETTING - CONTA…" at bounding box center [432, 173] width 130 height 9
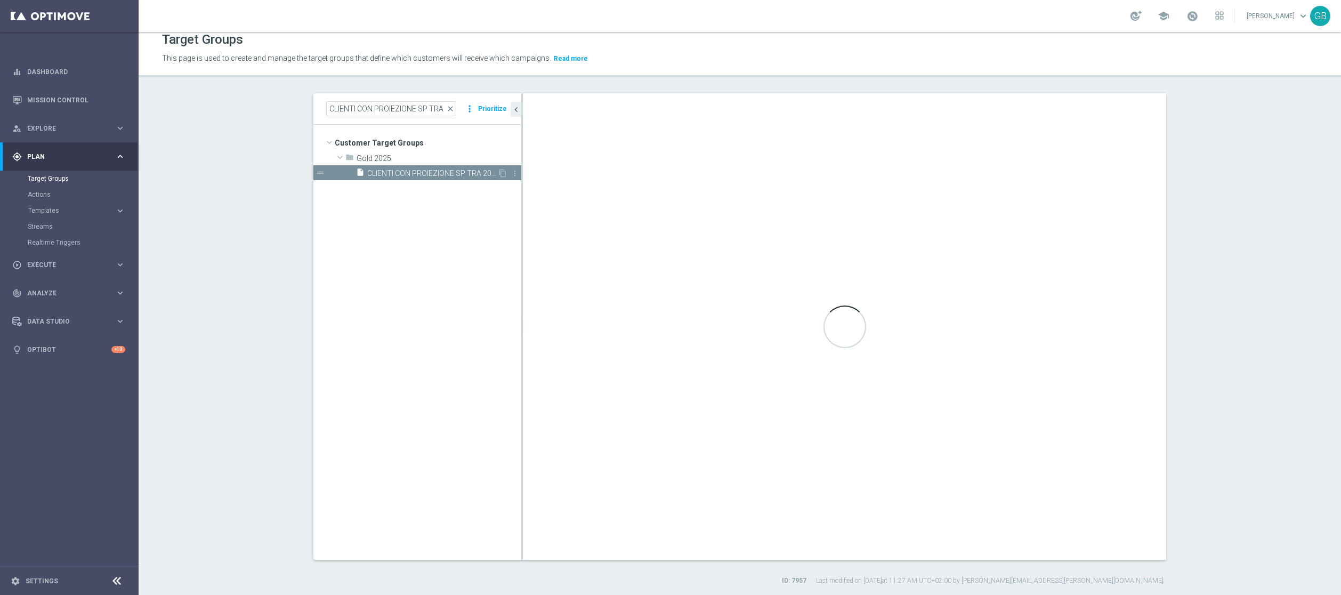
type input "Gold 2025"
type textarea "(1 and 2 and 3 and 4 and 5) or 6"
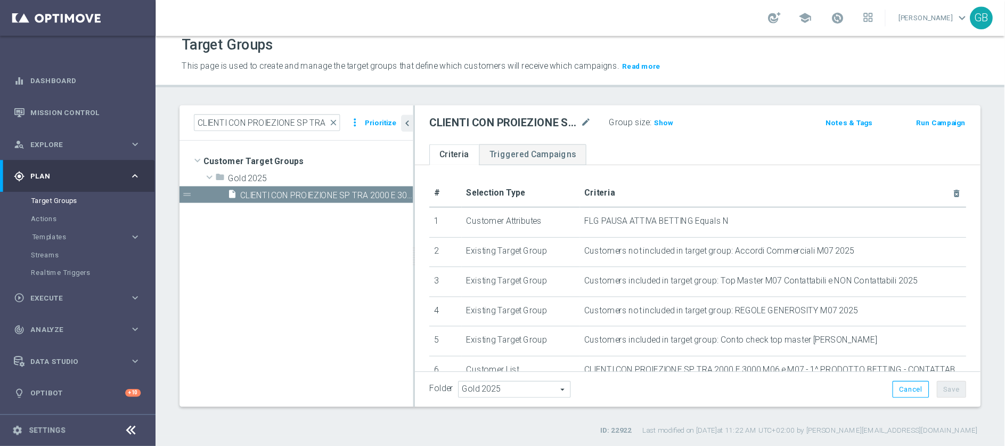
scroll to position [9, 0]
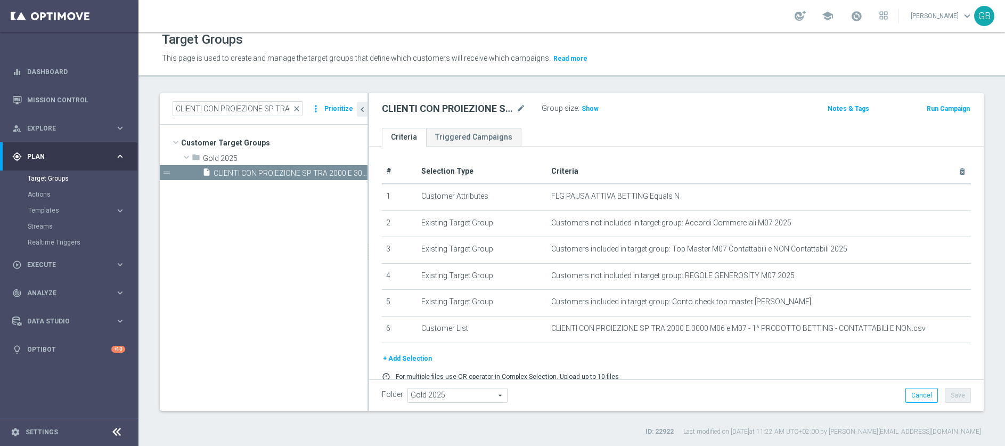
drag, startPoint x: 1303, startPoint y: 2, endPoint x: 270, endPoint y: 298, distance: 1074.3
click at [270, 298] on tree-viewport "Customer Target Groups library_add create_new_folder folder" at bounding box center [264, 268] width 208 height 286
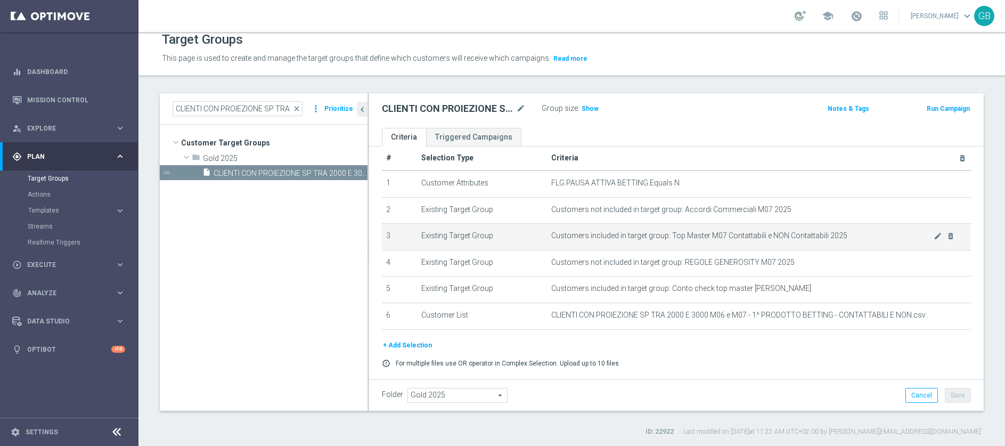
scroll to position [0, 0]
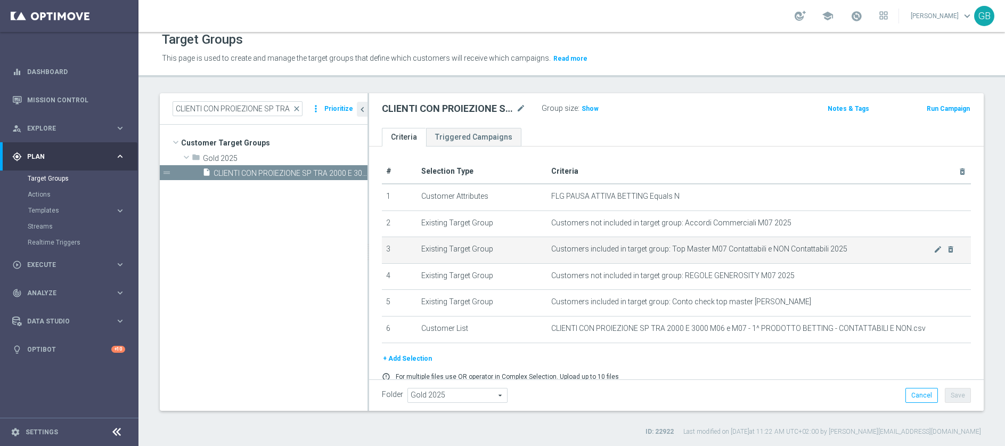
click at [663, 248] on span "Customers included in target group: Top Master M07 Contattabili e NON Contattab…" at bounding box center [742, 249] width 383 height 9
drag, startPoint x: 664, startPoint y: 248, endPoint x: 838, endPoint y: 250, distance: 174.3
click at [837, 250] on span "Customers included in target group: Top Master M07 Contattabili e NON Contattab…" at bounding box center [742, 249] width 383 height 9
copy span "Top Master M07 Contattabili e NON Contattabili 2025"
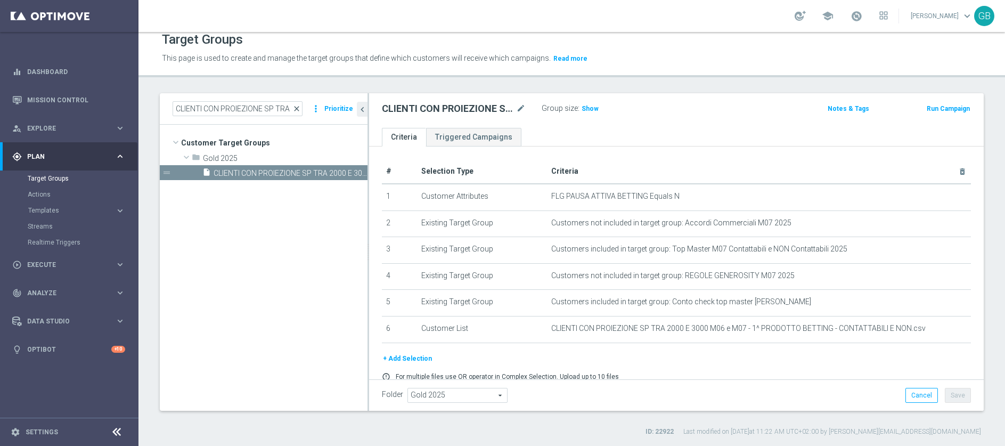
click at [300, 109] on span "close" at bounding box center [297, 108] width 9 height 9
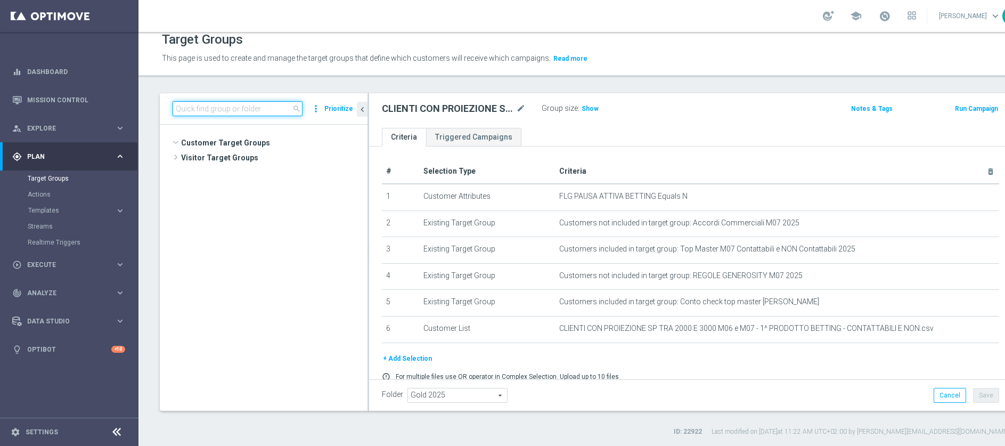
click at [230, 109] on input at bounding box center [238, 108] width 130 height 15
paste input "Top Master M07 Contattabili e NON Contattabili 2025"
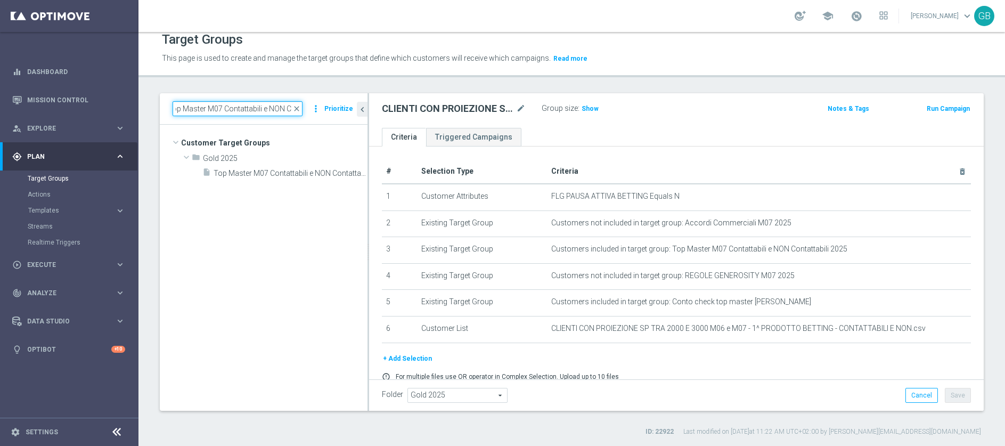
scroll to position [0, 5]
type input "Top Master M07 Contattabili e NON C"
click at [253, 169] on span "Top Master M07 Contattabili e NON Contattabili 2025" at bounding box center [279, 173] width 130 height 9
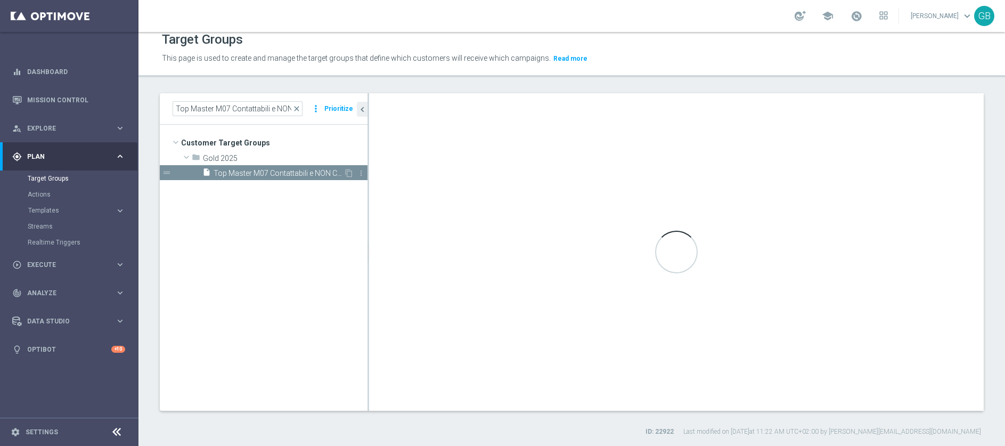
type textarea "(1 and 2 and 3 and 4 and 5 and 6 and 7 and 8 and 9 and 10 and 11)"
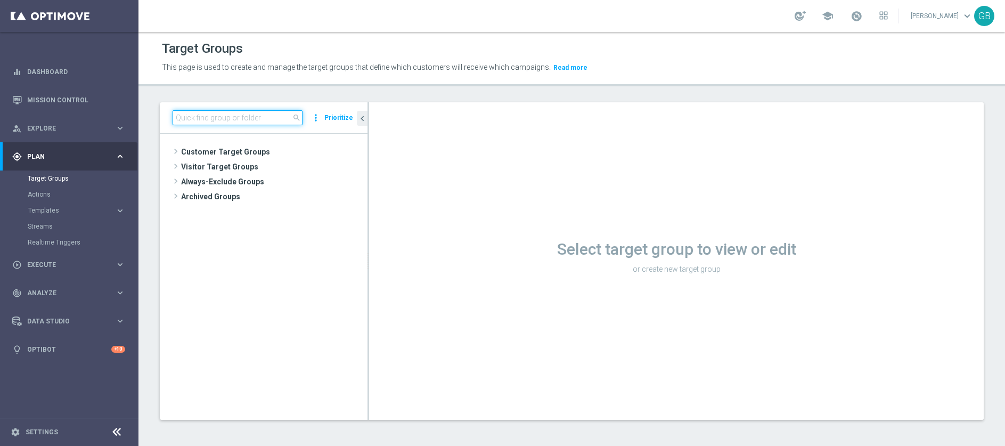
click at [220, 115] on input at bounding box center [238, 117] width 130 height 15
click at [220, 121] on input at bounding box center [238, 117] width 130 height 15
paste input "Top Master M07 Contattabili e NON Contattabili 2025"
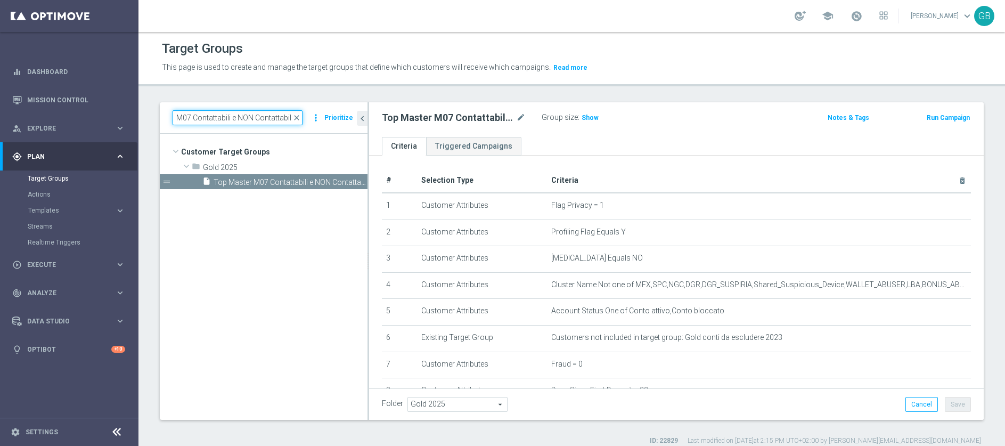
scroll to position [0, 38]
type input "Top Master M07 Contattabili e NON Contattabili"
click at [275, 182] on span "Top Master M07 Contattabili e NON Contattabili 2025" at bounding box center [279, 182] width 130 height 9
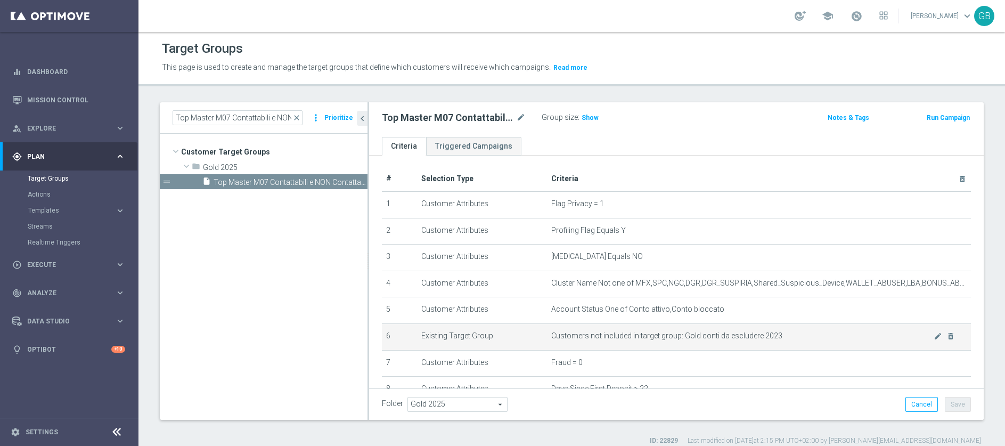
scroll to position [3, 0]
click at [299, 117] on span "close" at bounding box center [297, 117] width 9 height 9
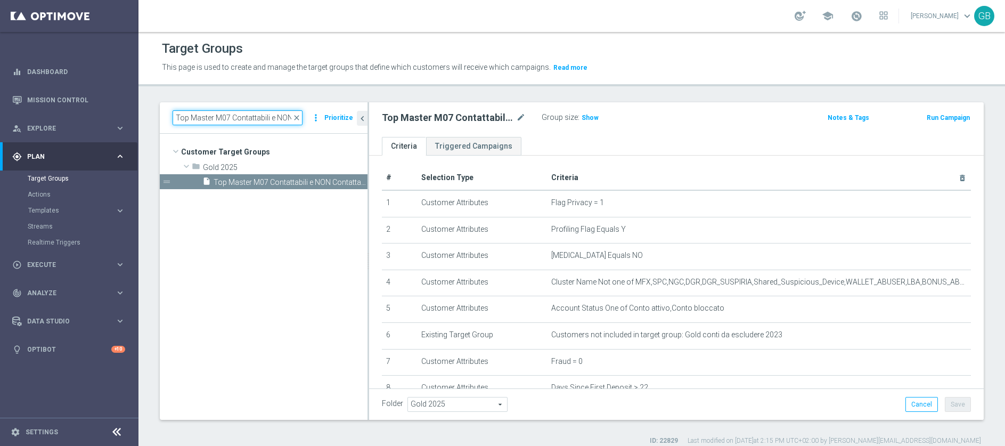
click at [250, 116] on input "Top Master M07 Contattabili e NON Contattabili" at bounding box center [238, 117] width 130 height 15
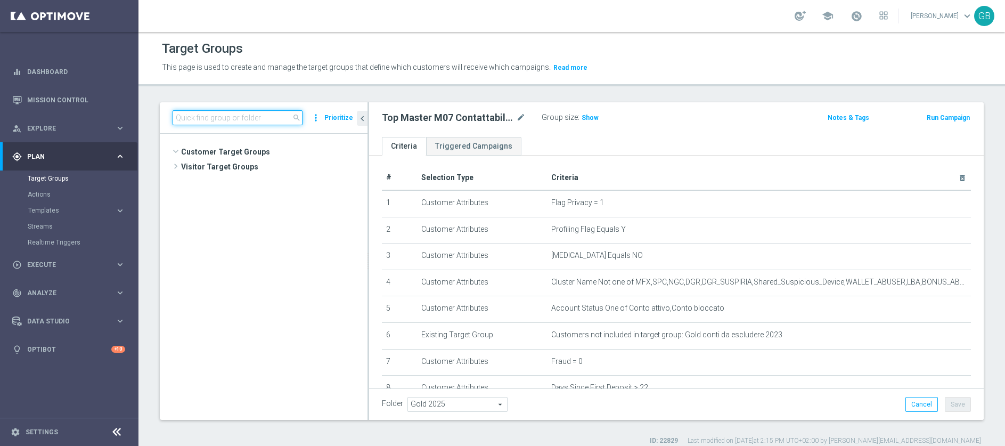
click at [250, 116] on input at bounding box center [238, 117] width 130 height 15
paste input "CLIENTI CON PROIEZIONE SP TRA 2000 E 3000 M06/M07 - 1^ PRODOTTO BETTING - CONTA…"
type input "CLIENTI CON PROIEZIONE SP TRA 2000 E 3000 M06/M07 - 1^ PRODOTTO BETTING - CONTA…"
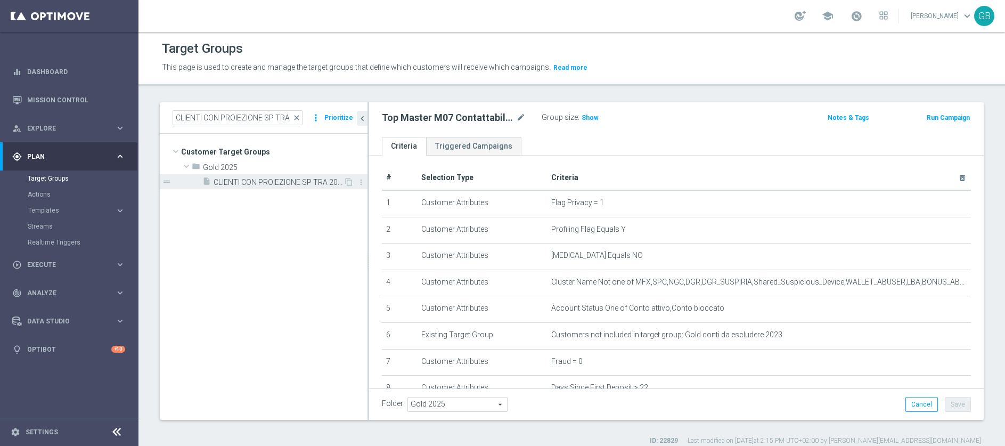
click at [271, 180] on span "CLIENTI CON PROIEZIONE SP TRA 2000 E 3000 M06/M07 - 1^ PRODOTTO BETTING - CONTA…" at bounding box center [279, 182] width 130 height 9
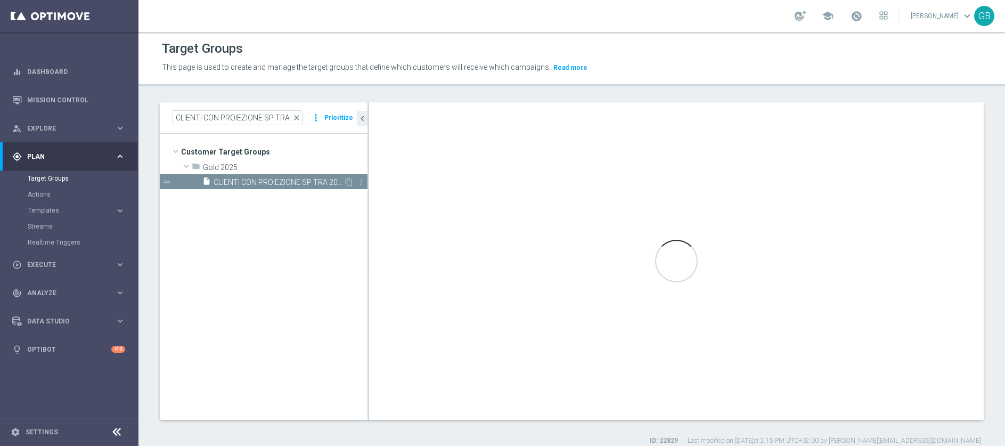
type textarea "(1 and 2 and 3 and 4 and 5) or 6"
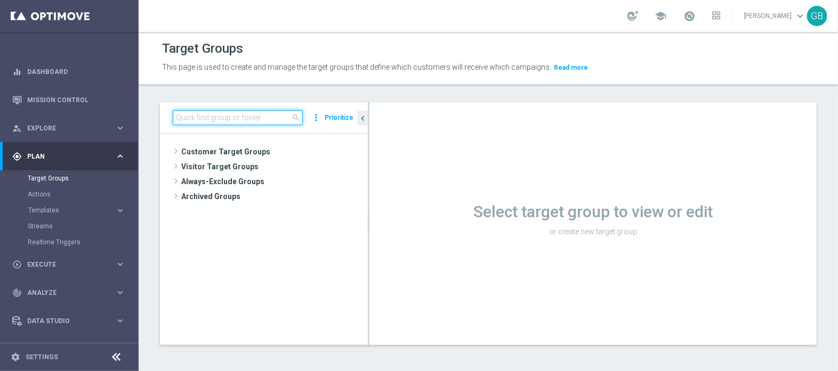
click at [225, 111] on input at bounding box center [238, 117] width 130 height 15
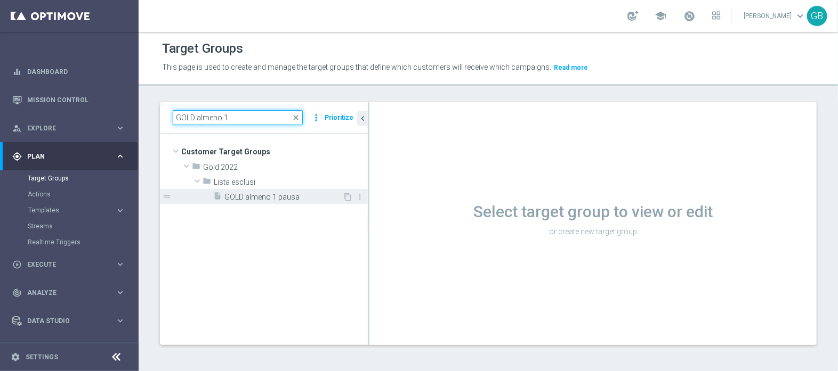
type input "GOLD almeno 1"
click at [274, 195] on span "GOLD almeno 1 pausa" at bounding box center [283, 197] width 118 height 9
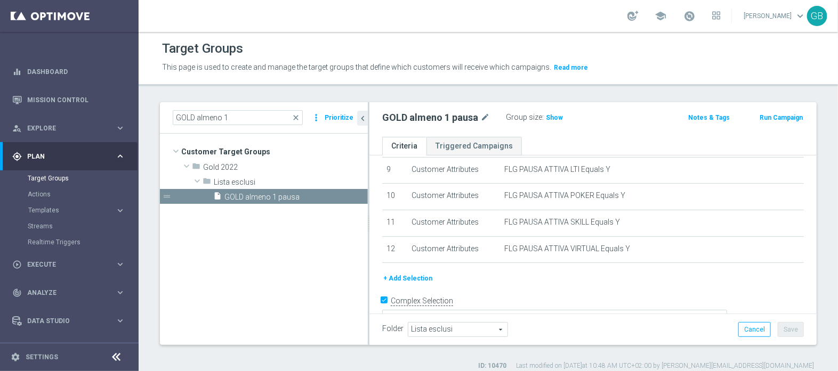
scroll to position [254, 0]
